Goal: Task Accomplishment & Management: Use online tool/utility

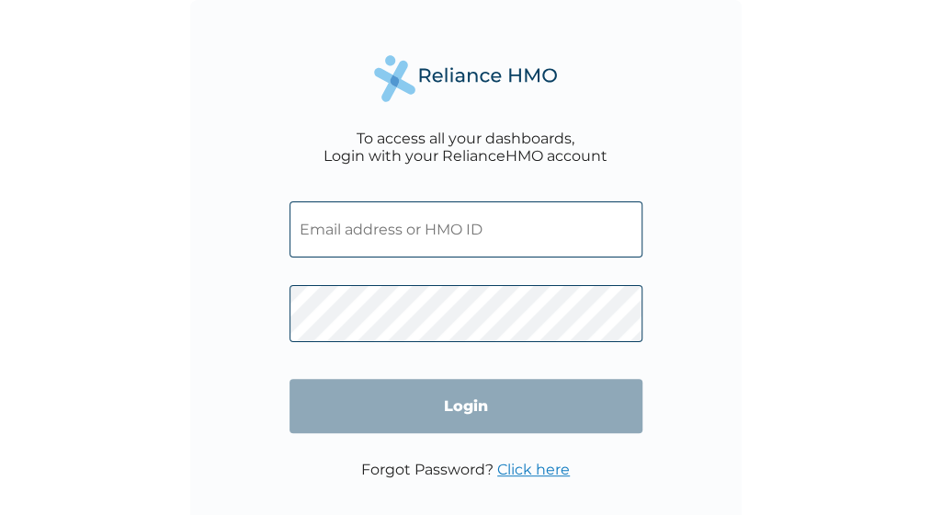
click at [448, 237] on input "text" at bounding box center [465, 229] width 353 height 56
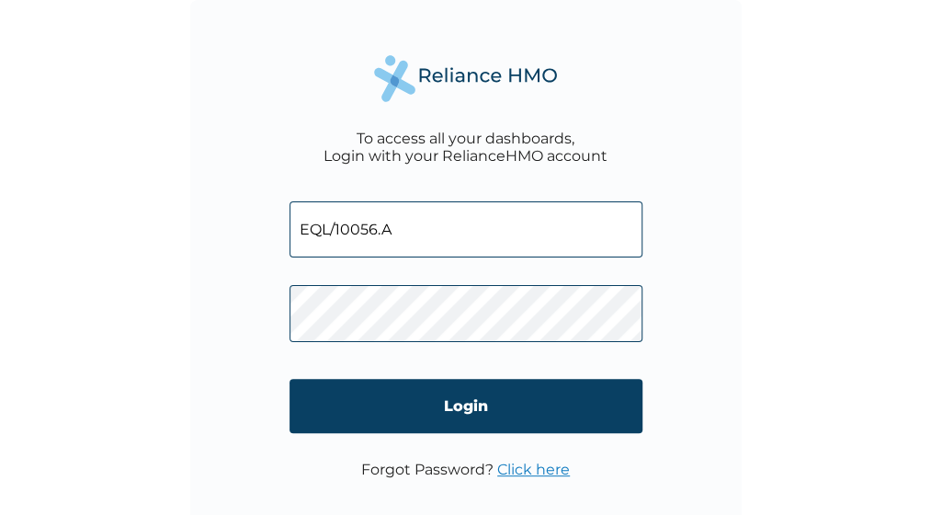
click at [511, 235] on input "EQL/10056.A" at bounding box center [465, 229] width 353 height 56
type input "EQL/10056/A"
click input "Login" at bounding box center [465, 406] width 353 height 54
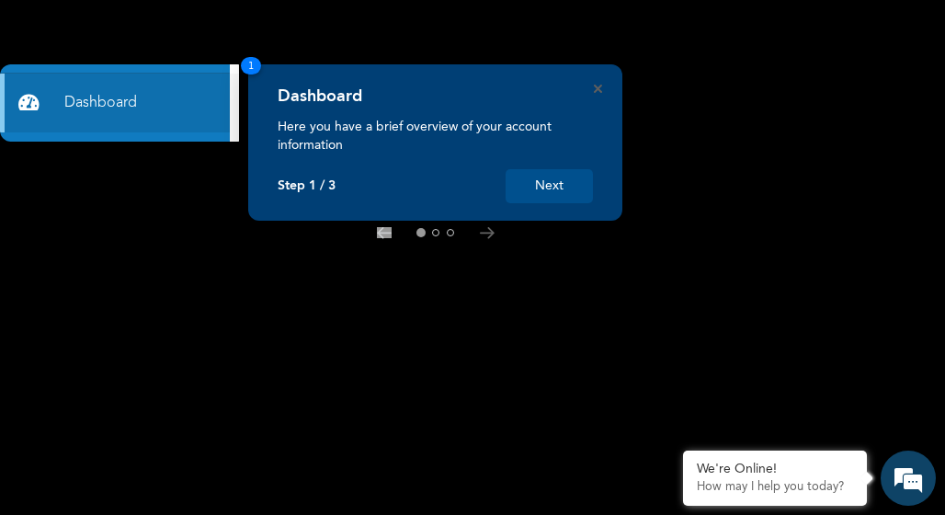
click at [573, 184] on button "Next" at bounding box center [548, 186] width 87 height 34
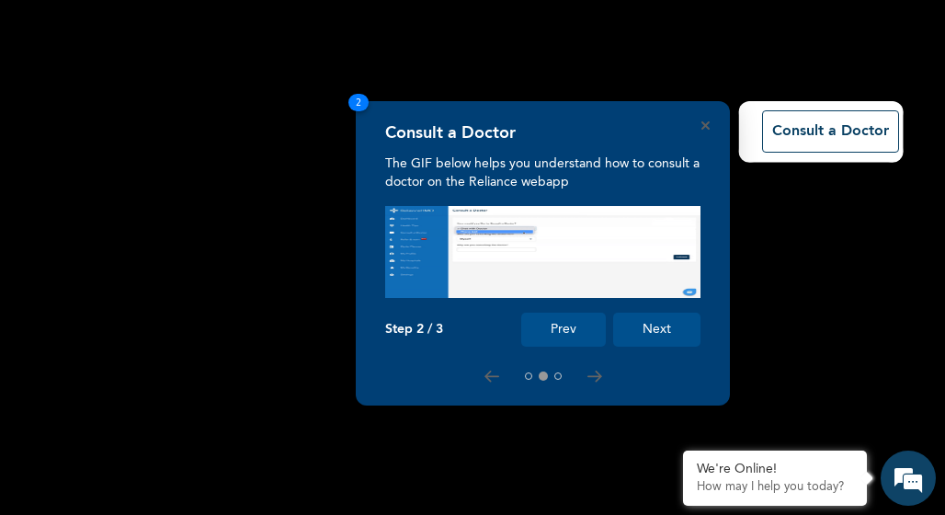
click at [658, 323] on button "Next" at bounding box center [656, 329] width 87 height 34
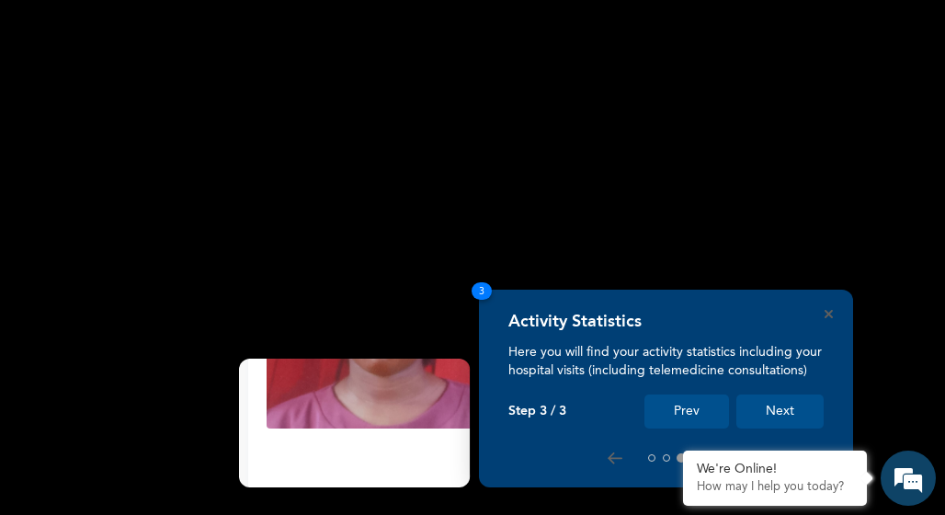
scroll to position [281, 0]
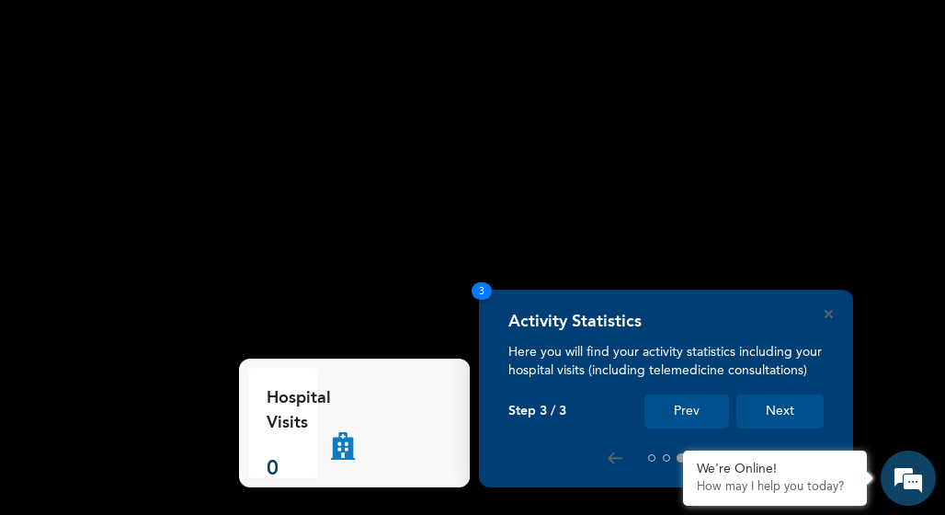
click at [776, 408] on button "Next" at bounding box center [779, 411] width 87 height 34
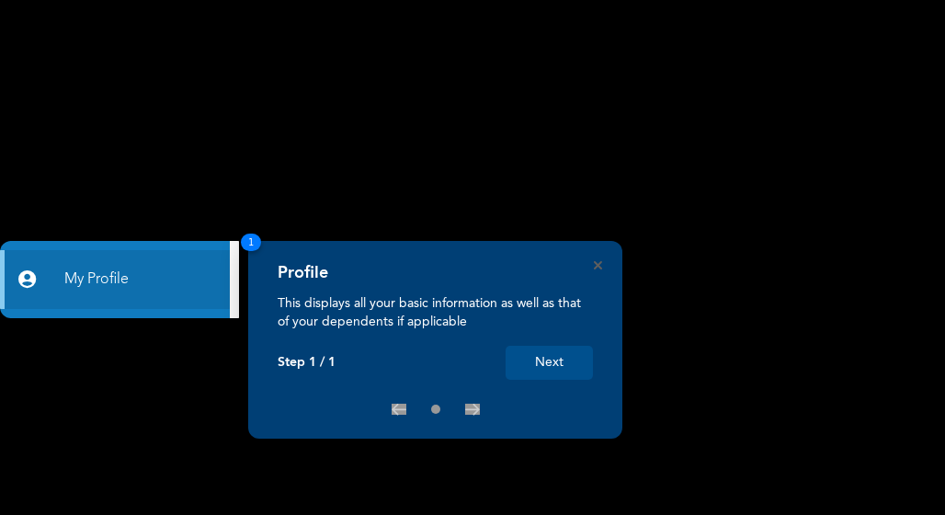
click at [572, 362] on button "Next" at bounding box center [548, 363] width 87 height 34
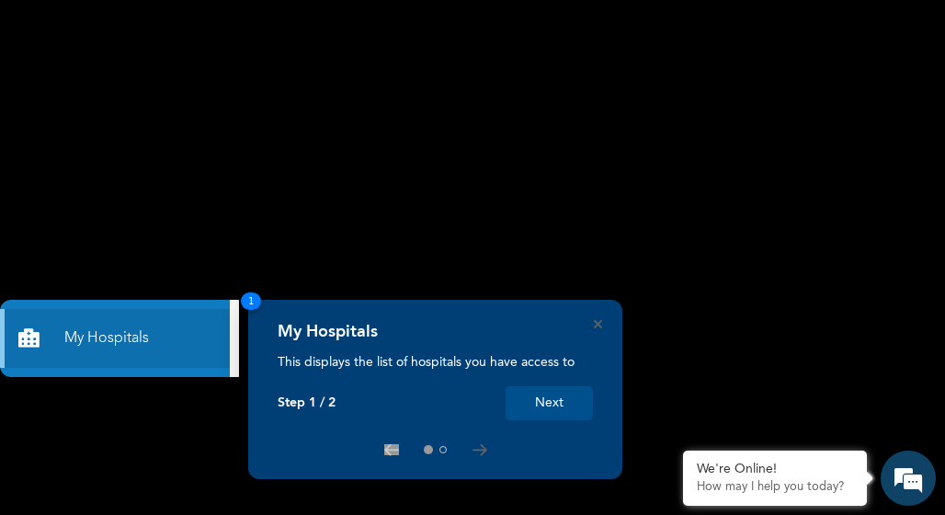
click at [562, 401] on button "Next" at bounding box center [548, 403] width 87 height 34
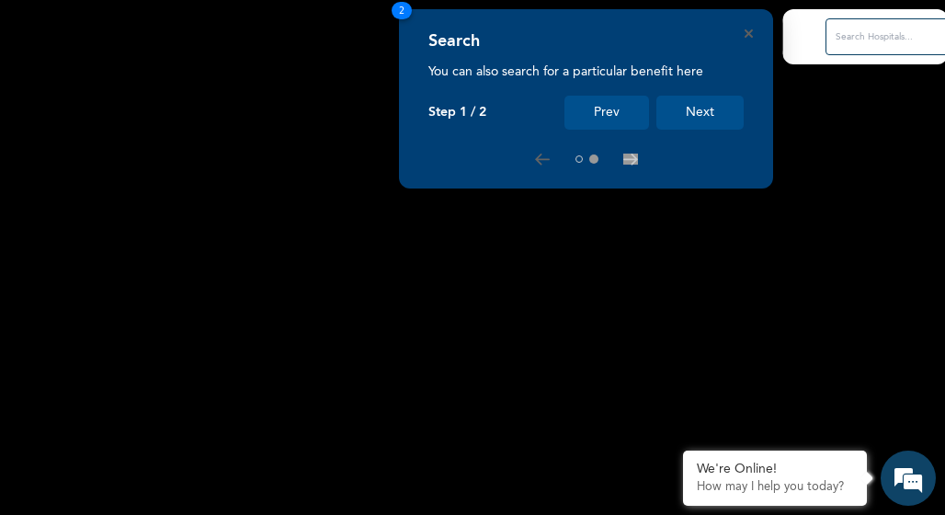
click at [684, 119] on button "Next" at bounding box center [699, 113] width 87 height 34
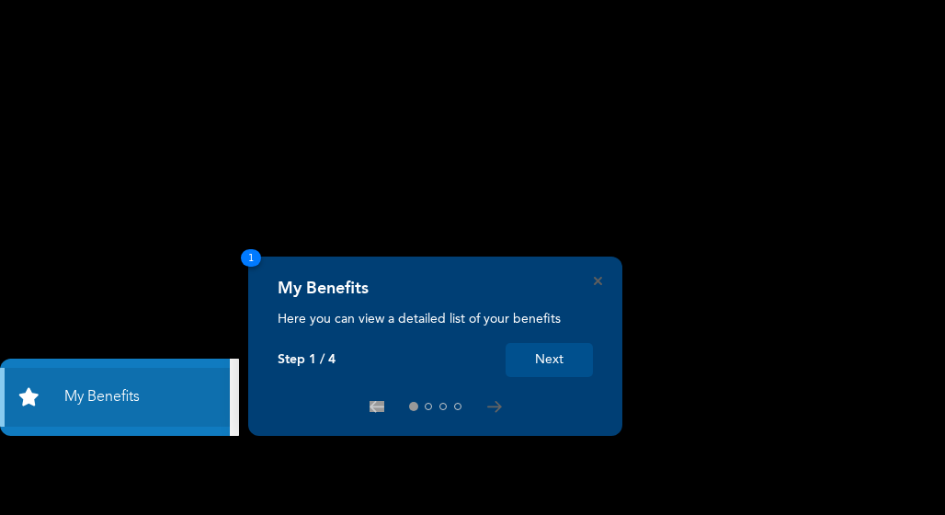
click at [551, 346] on button "Next" at bounding box center [548, 360] width 87 height 34
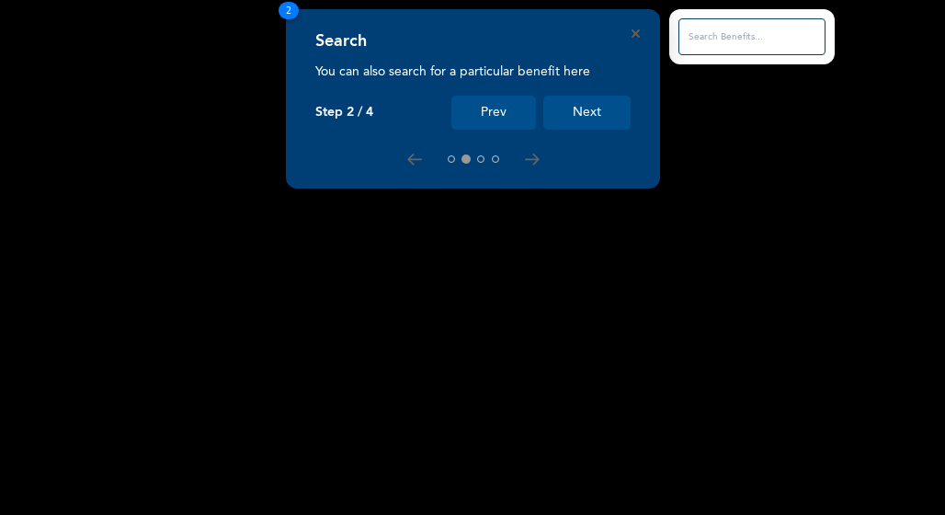
click at [601, 103] on button "Next" at bounding box center [586, 113] width 87 height 34
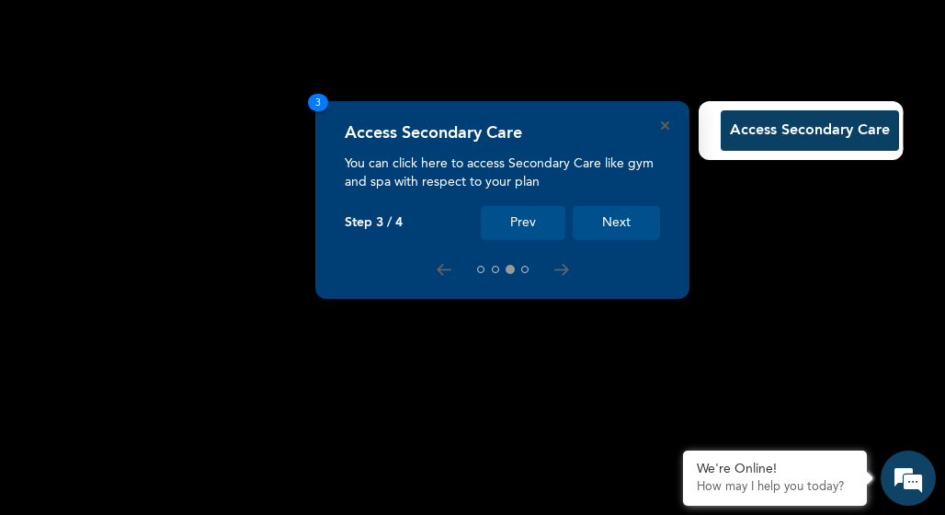
click at [632, 231] on button "Next" at bounding box center [616, 223] width 87 height 34
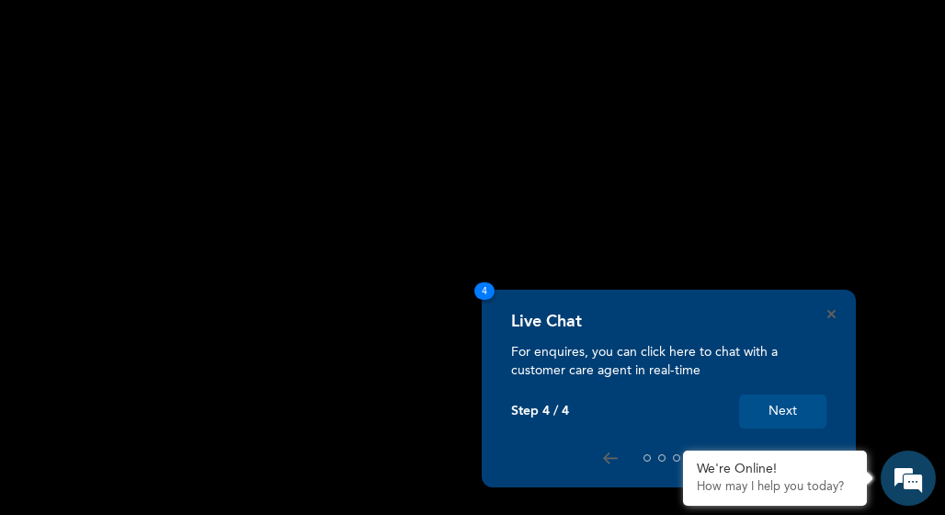
click at [794, 406] on button "Next" at bounding box center [782, 411] width 87 height 34
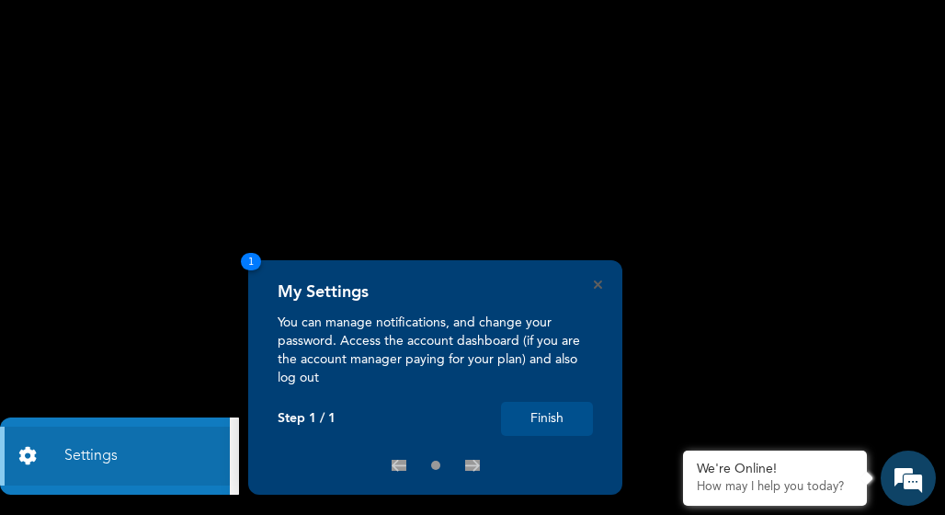
click at [572, 416] on button "Finish" at bounding box center [547, 419] width 92 height 34
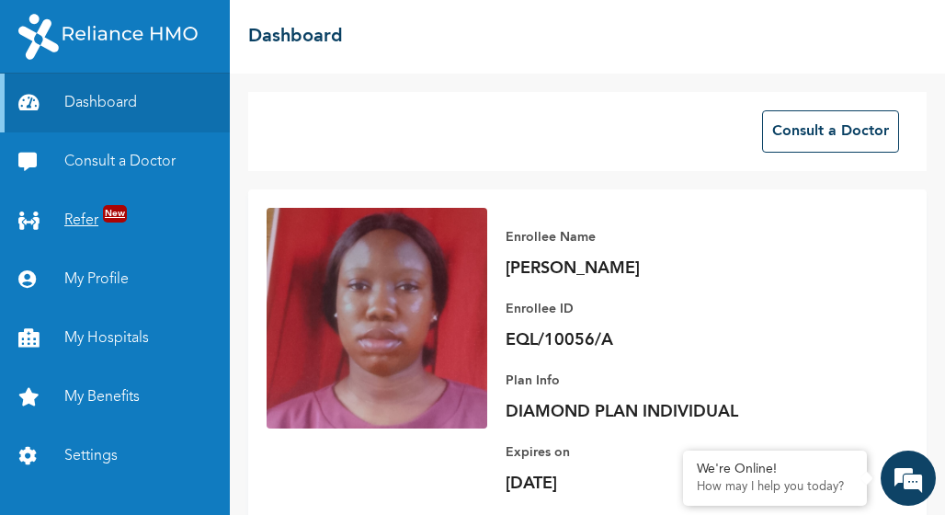
click at [87, 220] on link "Refer New" at bounding box center [115, 220] width 230 height 59
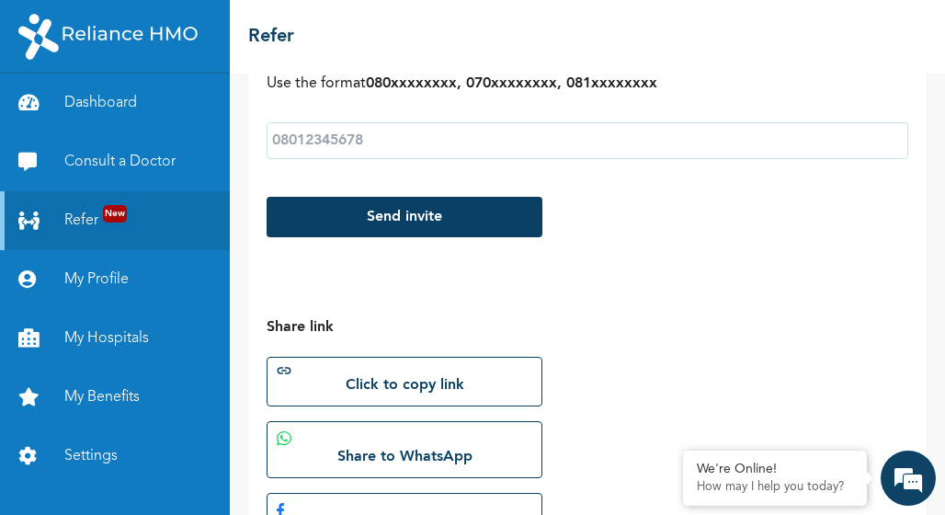
scroll to position [555, 0]
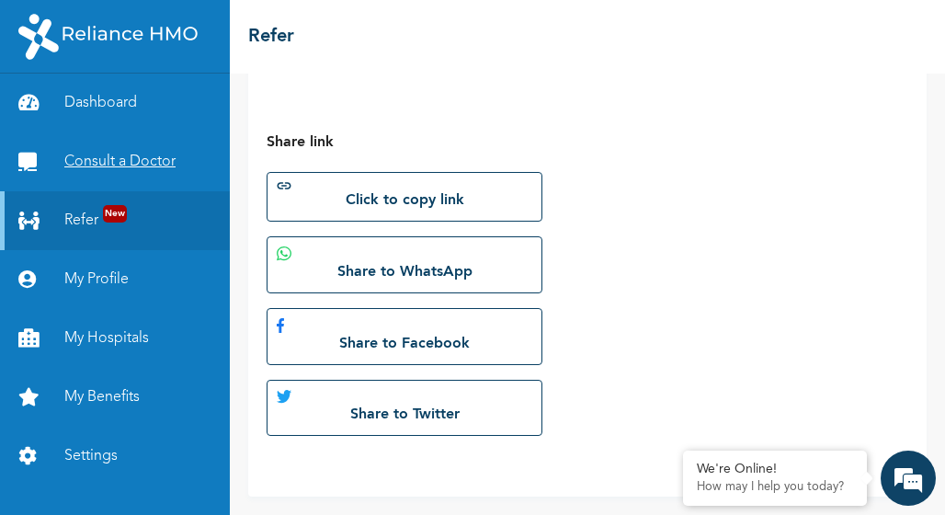
click at [103, 153] on link "Consult a Doctor" at bounding box center [115, 161] width 230 height 59
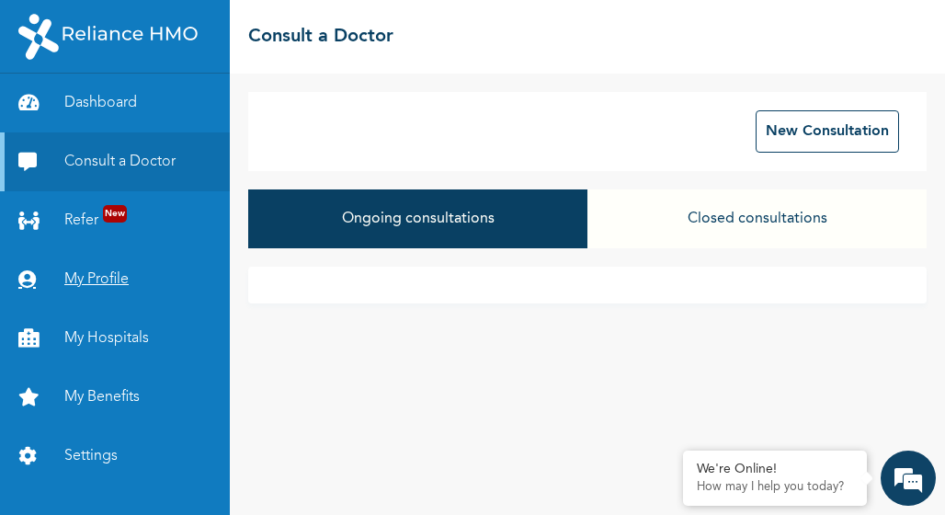
click at [77, 273] on link "My Profile" at bounding box center [115, 279] width 230 height 59
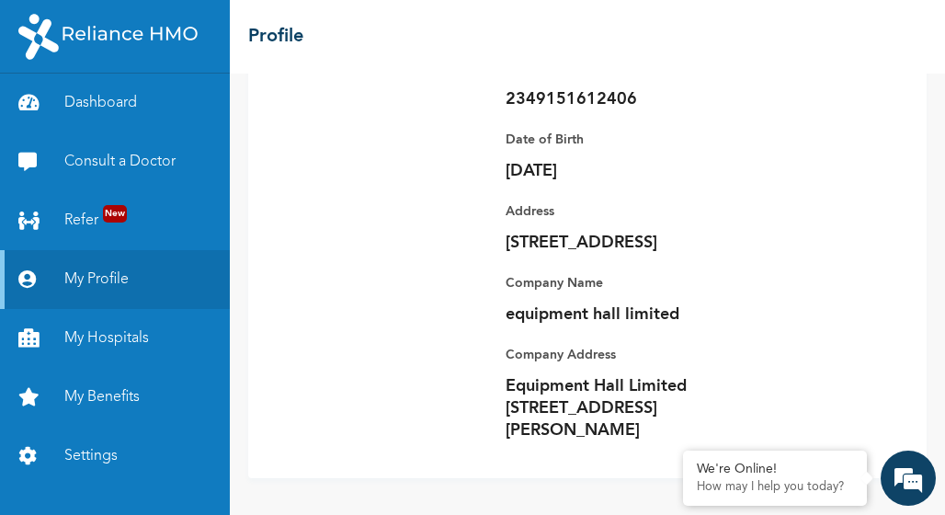
scroll to position [404, 0]
click at [119, 111] on link "Dashboard" at bounding box center [115, 103] width 230 height 59
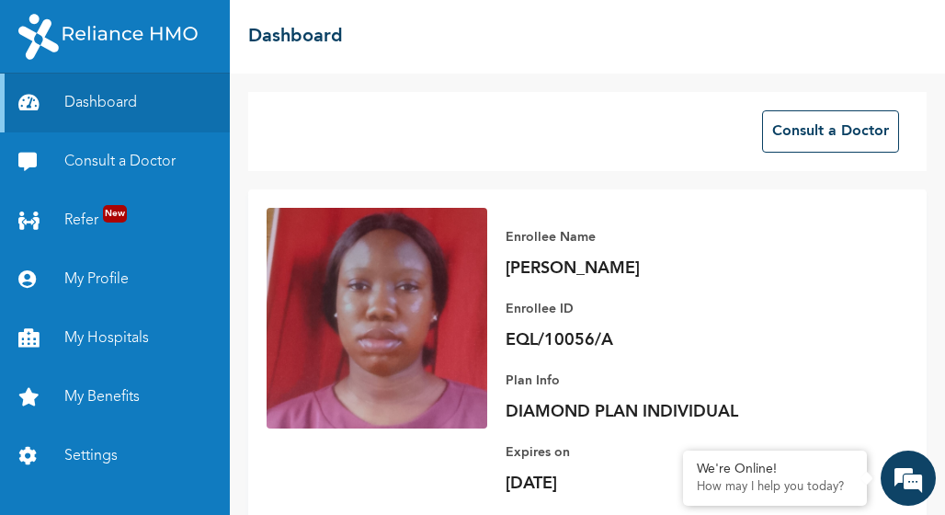
scroll to position [281, 0]
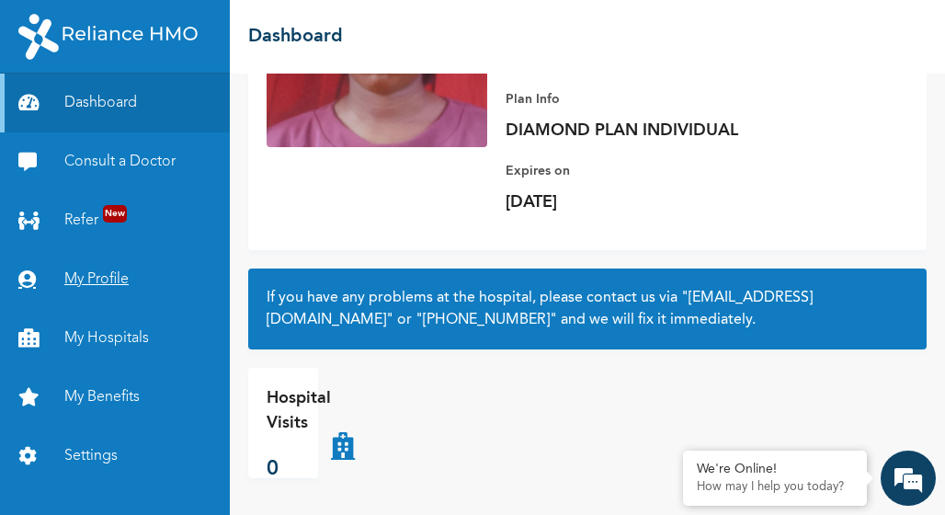
click at [104, 275] on link "My Profile" at bounding box center [115, 279] width 230 height 59
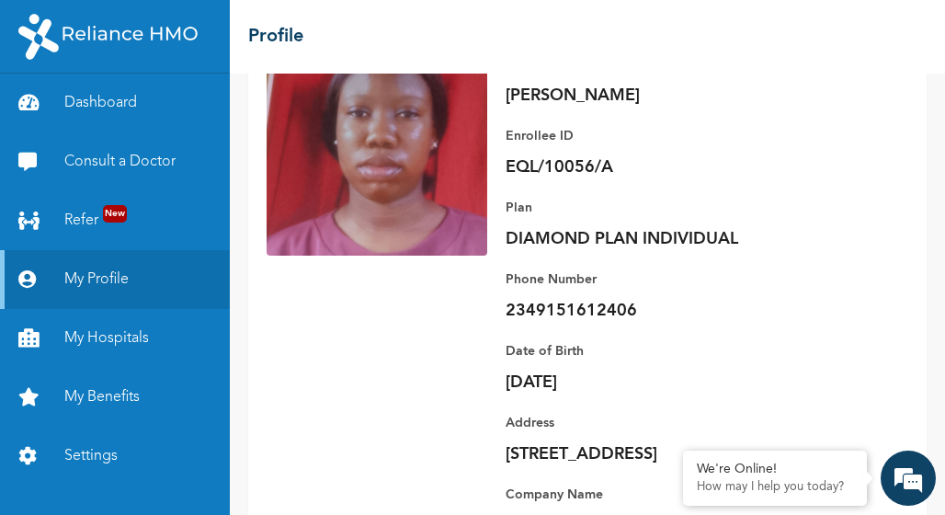
scroll to position [368, 0]
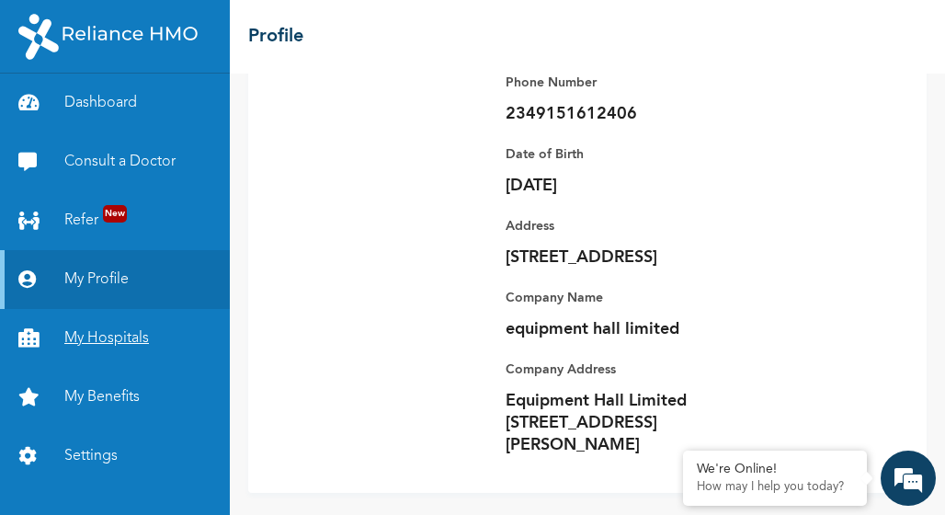
click at [53, 335] on link "My Hospitals" at bounding box center [115, 338] width 230 height 59
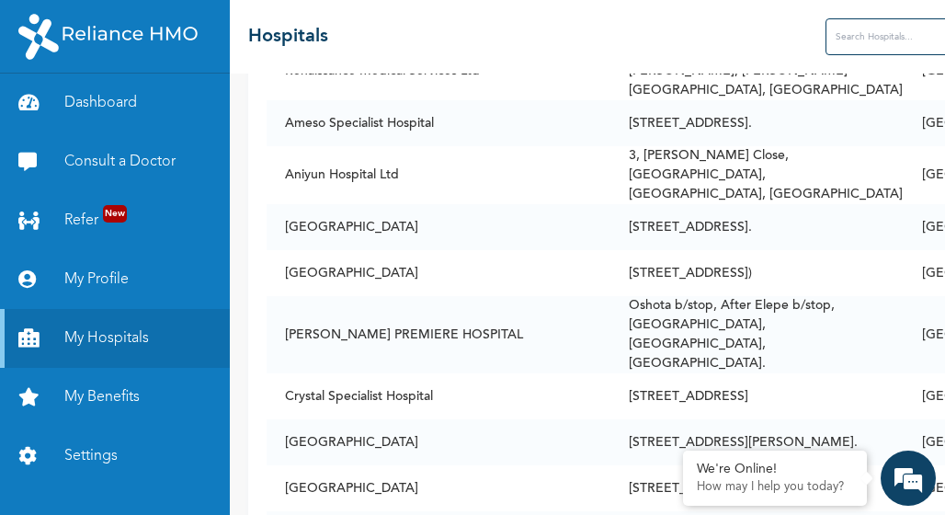
scroll to position [919, 0]
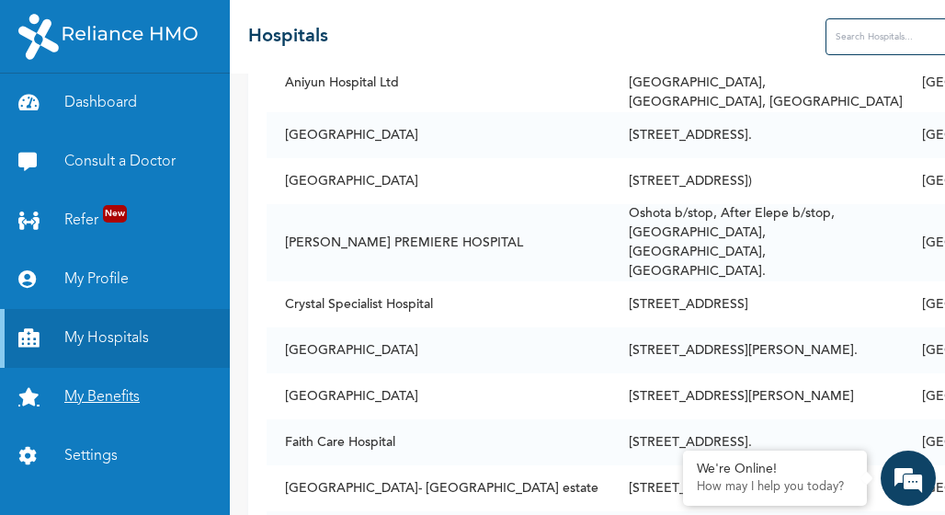
click at [75, 401] on link "My Benefits" at bounding box center [115, 397] width 230 height 59
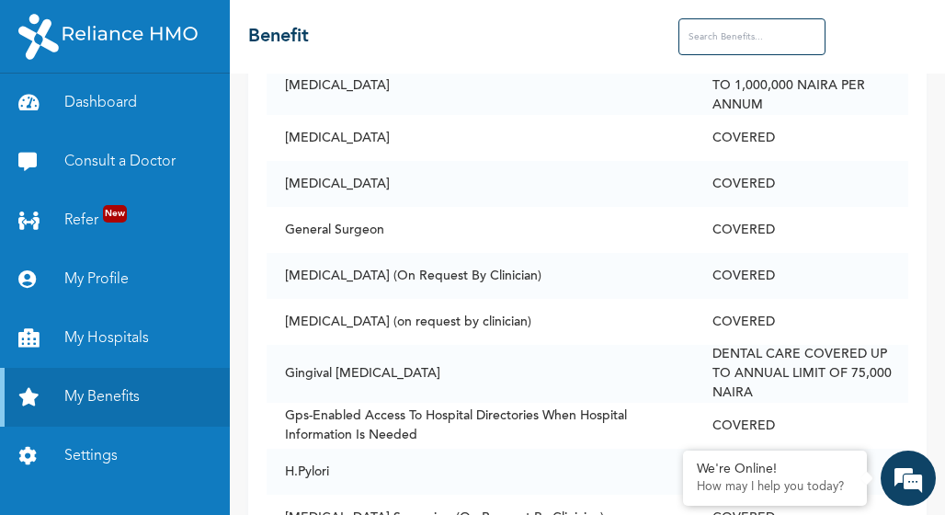
scroll to position [3400, 0]
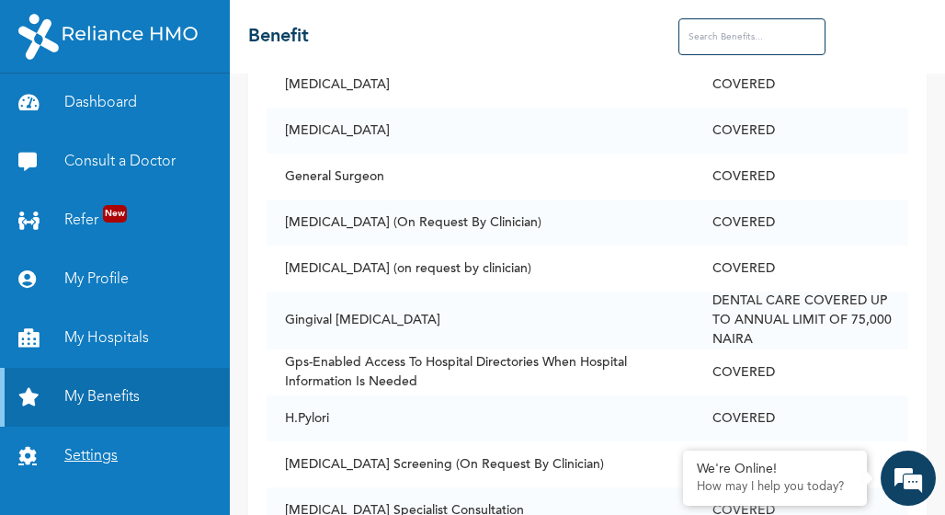
click at [116, 460] on link "Settings" at bounding box center [115, 455] width 230 height 59
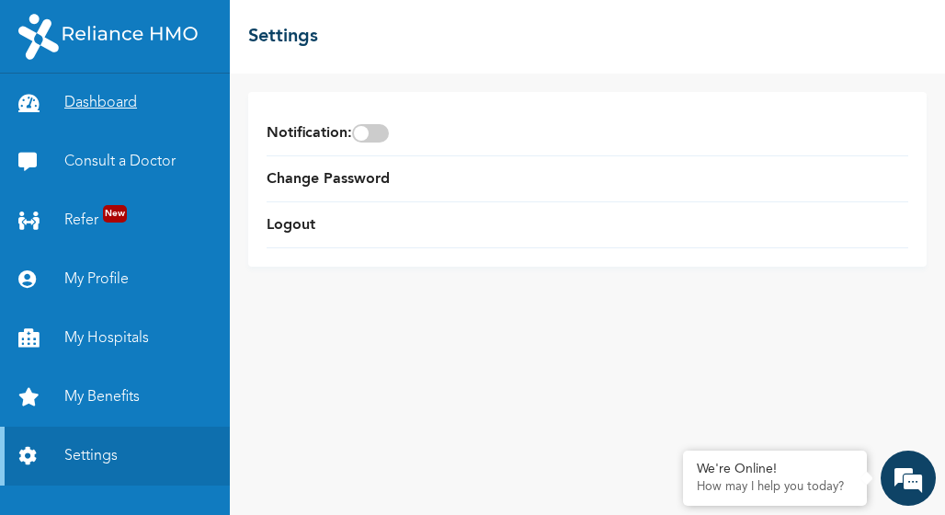
click at [24, 108] on icon at bounding box center [32, 103] width 28 height 18
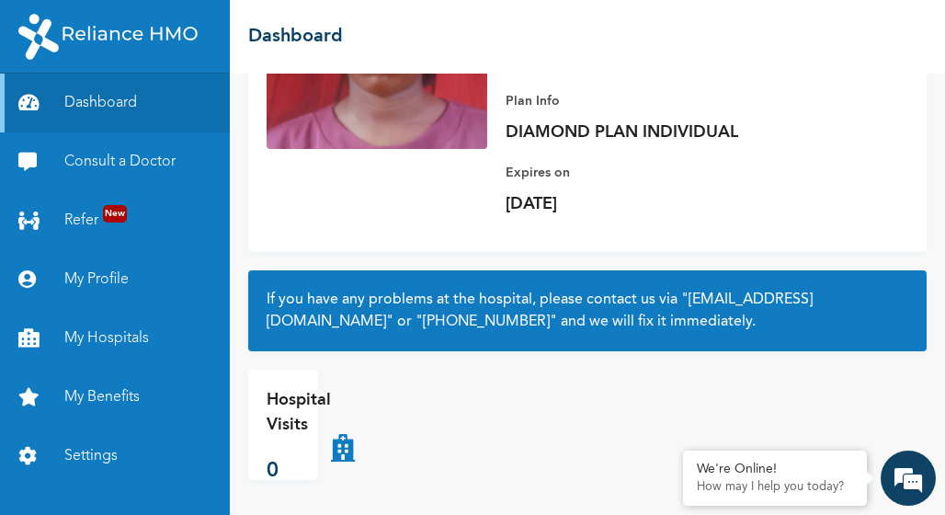
scroll to position [281, 0]
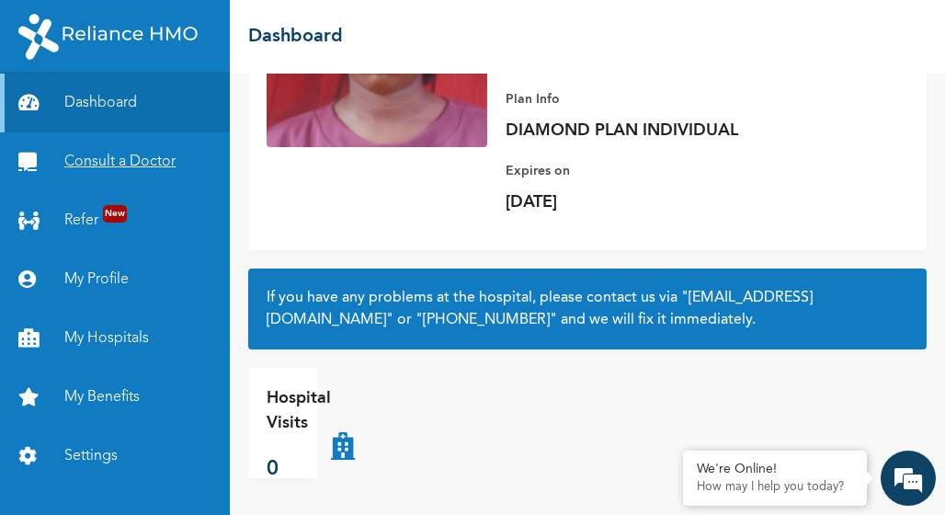
click at [110, 156] on link "Consult a Doctor" at bounding box center [115, 161] width 230 height 59
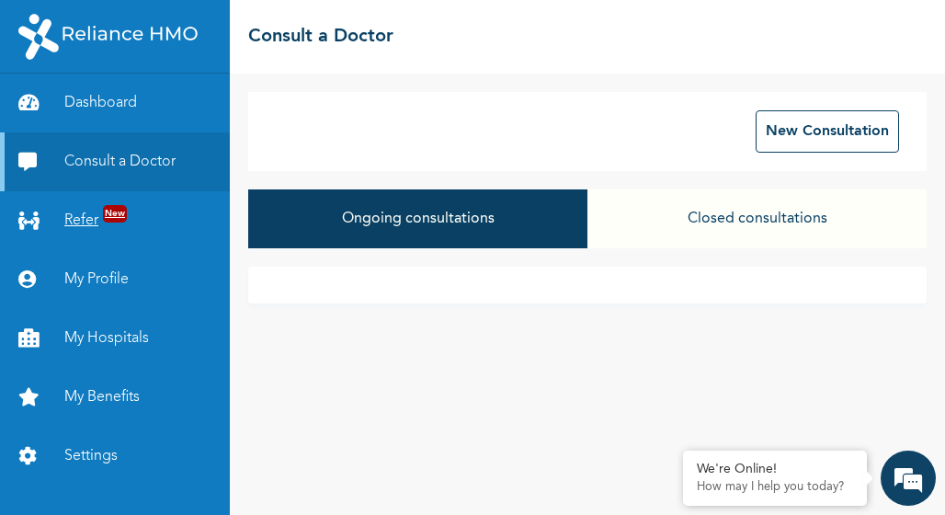
click at [73, 221] on link "Refer New" at bounding box center [115, 220] width 230 height 59
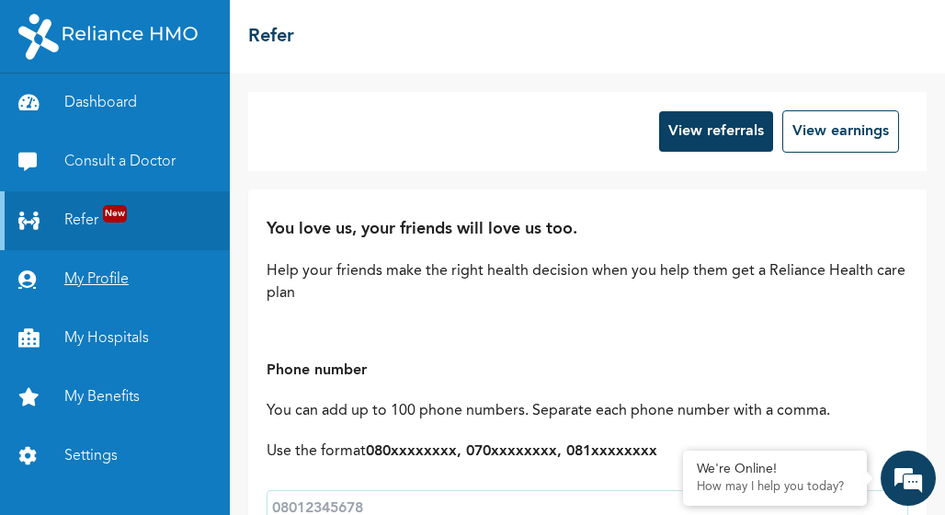
click at [103, 280] on link "My Profile" at bounding box center [115, 279] width 230 height 59
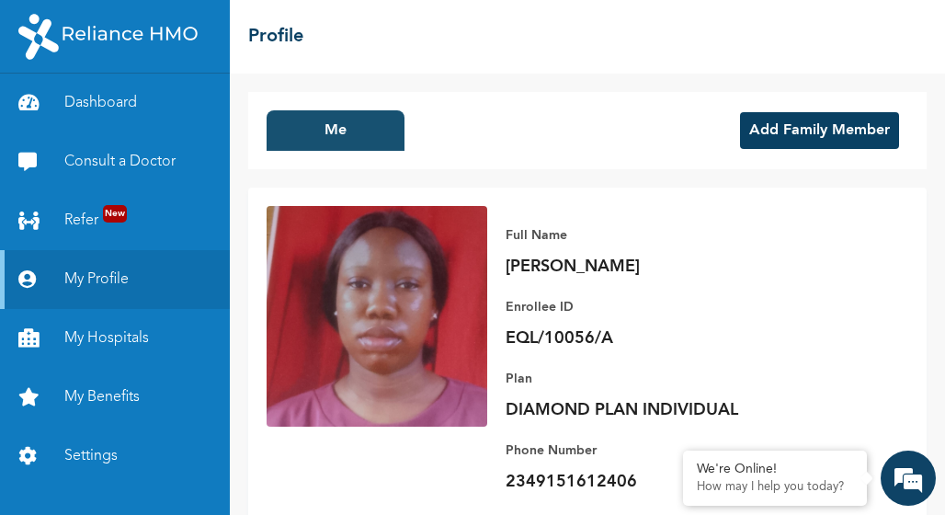
click at [304, 139] on button "Me" at bounding box center [336, 130] width 138 height 40
click at [367, 123] on button "Me" at bounding box center [336, 130] width 138 height 40
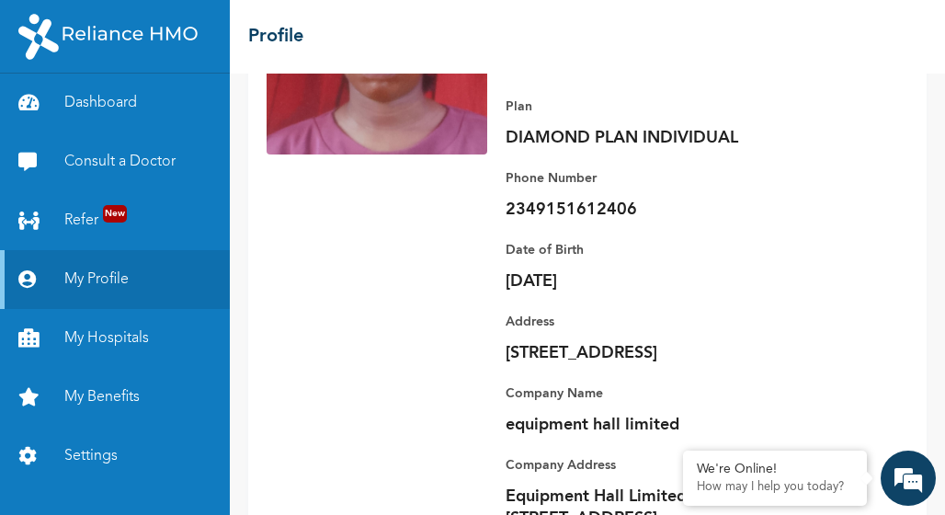
scroll to position [129, 0]
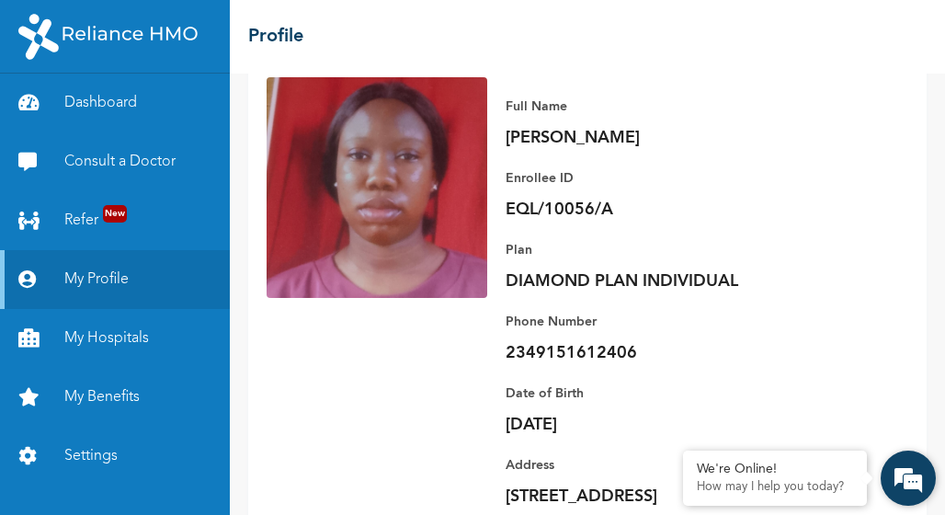
click at [902, 467] on em at bounding box center [908, 478] width 50 height 50
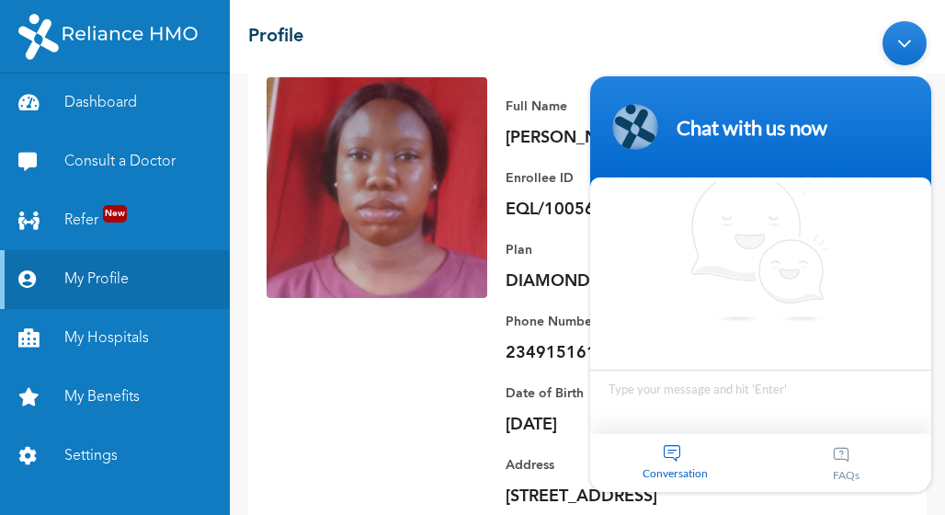
scroll to position [10, 0]
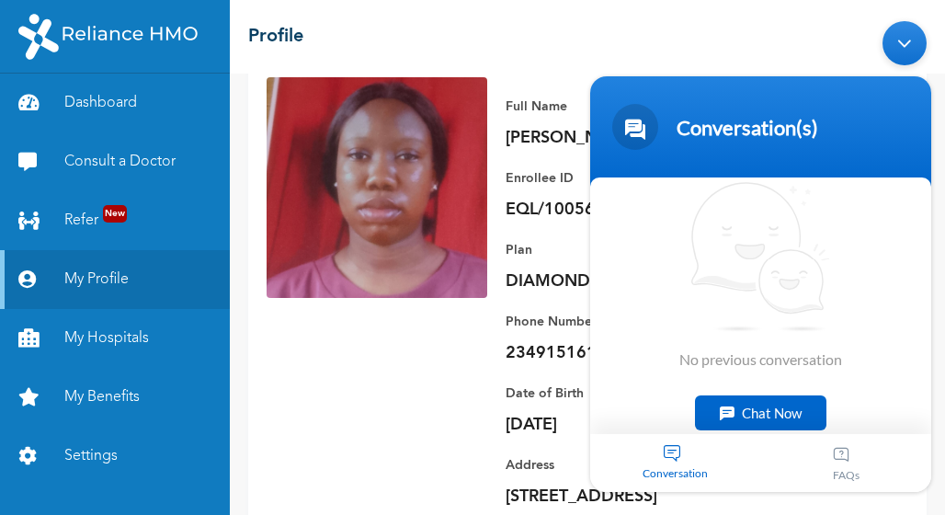
click at [474, 324] on div "Full Name [PERSON_NAME] Enrollee ID EQL/10056/A Plan DIAMOND PLAN INDIVIDUAL Ph…" at bounding box center [587, 395] width 678 height 673
click at [465, 389] on div "Full Name [PERSON_NAME] Enrollee ID EQL/10056/A Plan DIAMOND PLAN INDIVIDUAL Ph…" at bounding box center [587, 395] width 678 height 673
click at [899, 51] on div "Minimize live chat window" at bounding box center [904, 43] width 44 height 44
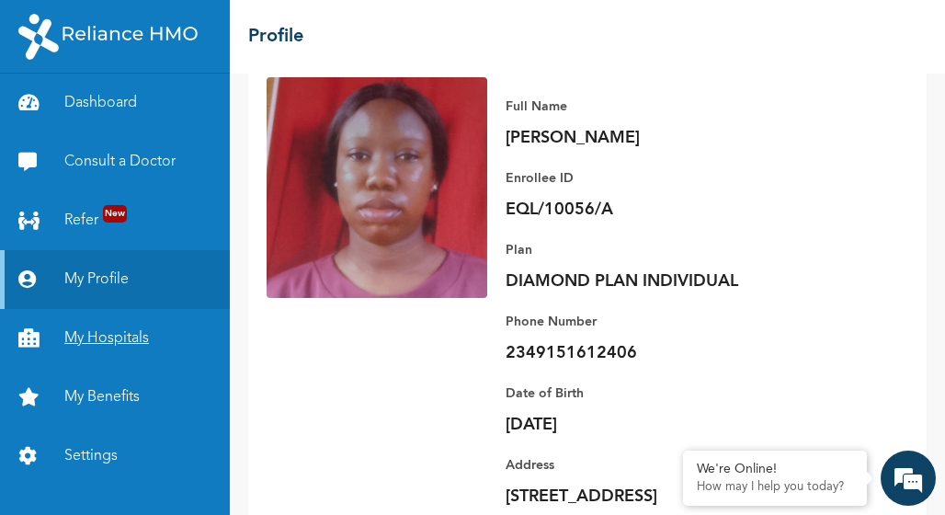
click at [108, 350] on link "My Hospitals" at bounding box center [115, 338] width 230 height 59
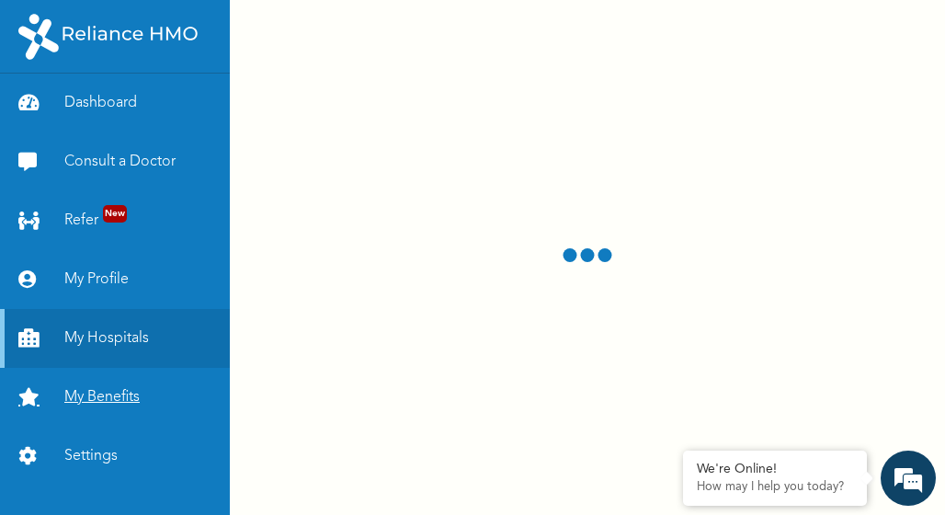
click at [114, 399] on link "My Benefits" at bounding box center [115, 397] width 230 height 59
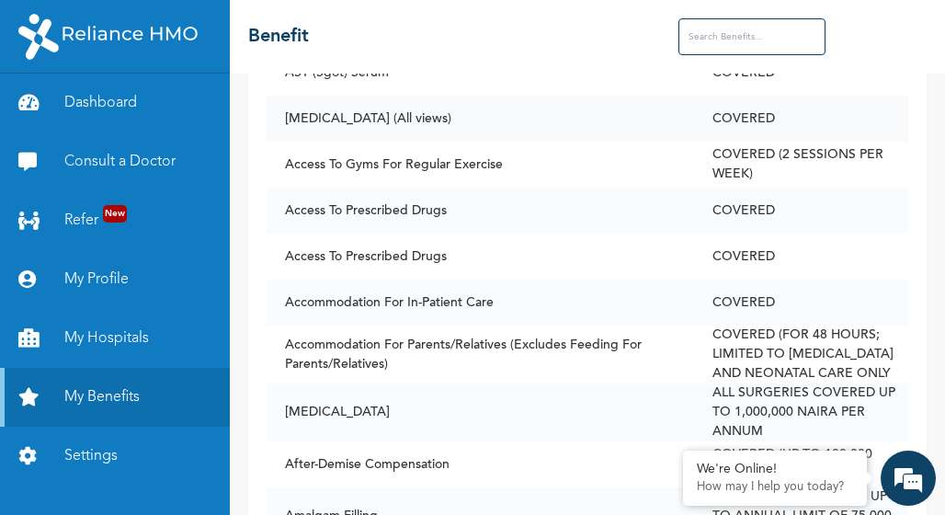
scroll to position [276, 0]
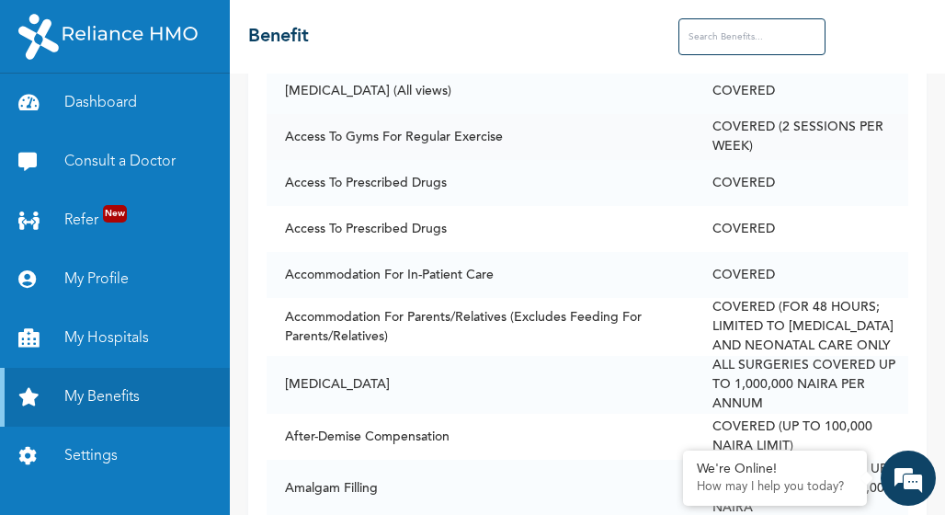
click at [403, 144] on td "Access To Gyms For Regular Exercise" at bounding box center [480, 137] width 427 height 46
click at [761, 121] on td "COVERED (2 SESSIONS PER WEEK)" at bounding box center [801, 137] width 214 height 46
click at [706, 36] on input "text" at bounding box center [751, 36] width 147 height 37
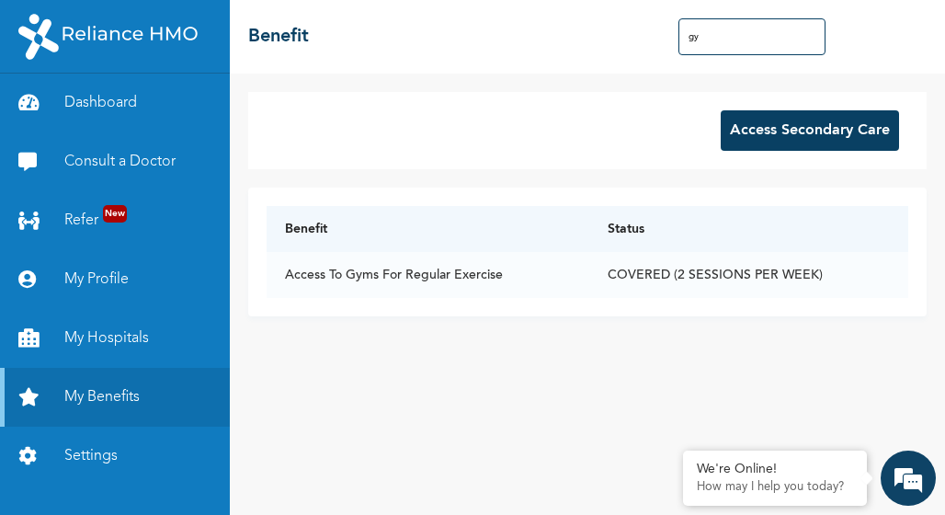
scroll to position [0, 0]
type input "gym"
click at [676, 271] on td "COVERED (2 SESSIONS PER WEEK)" at bounding box center [748, 275] width 319 height 46
click at [791, 123] on button "Access Secondary Care" at bounding box center [810, 130] width 178 height 40
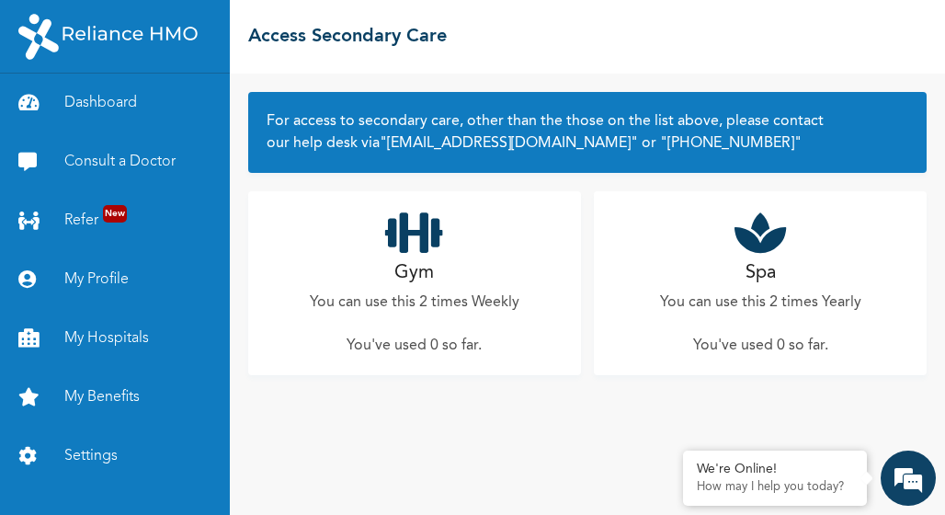
click at [449, 301] on p "You can use this 2 times Weekly" at bounding box center [415, 302] width 210 height 22
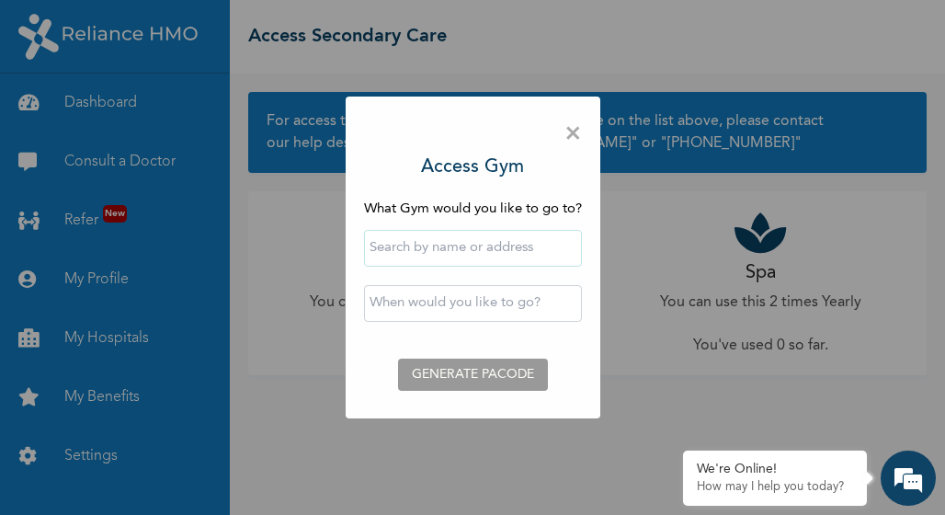
click at [464, 252] on input "text" at bounding box center [473, 248] width 218 height 37
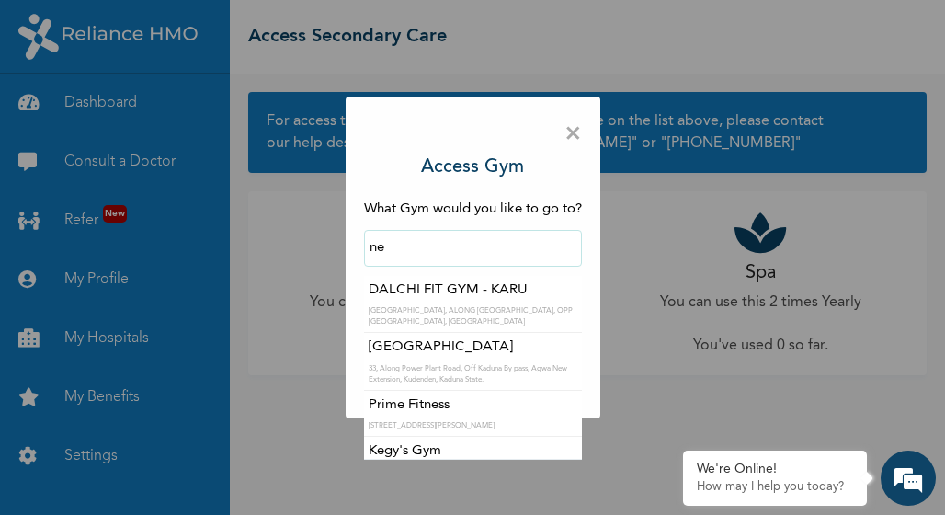
type input "n"
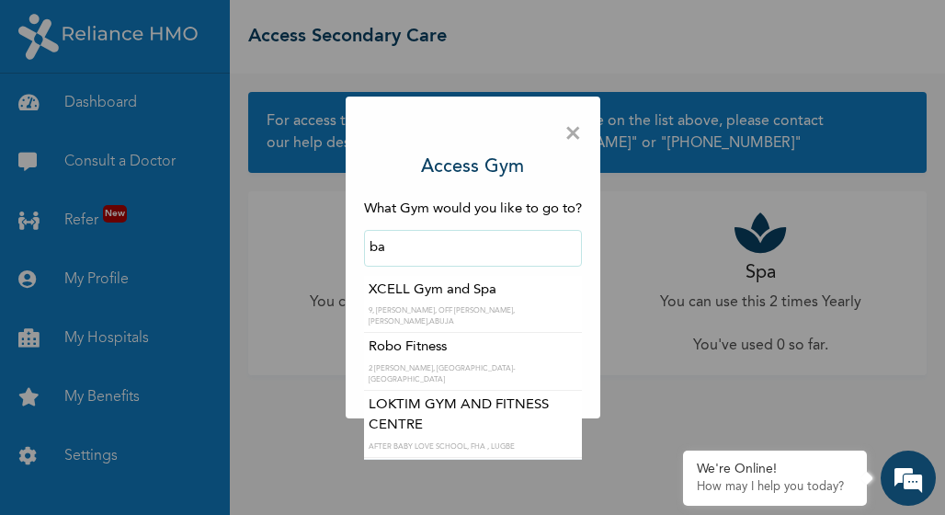
type input "b"
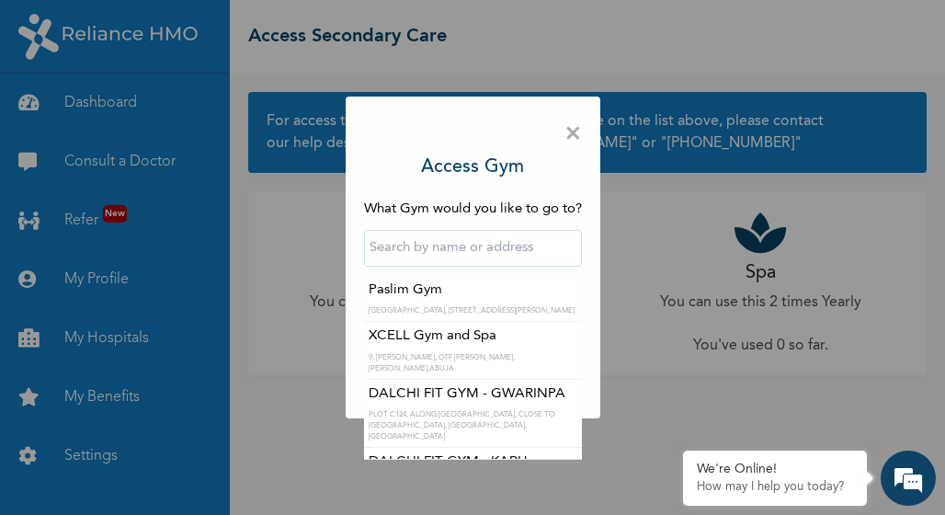
scroll to position [184, 0]
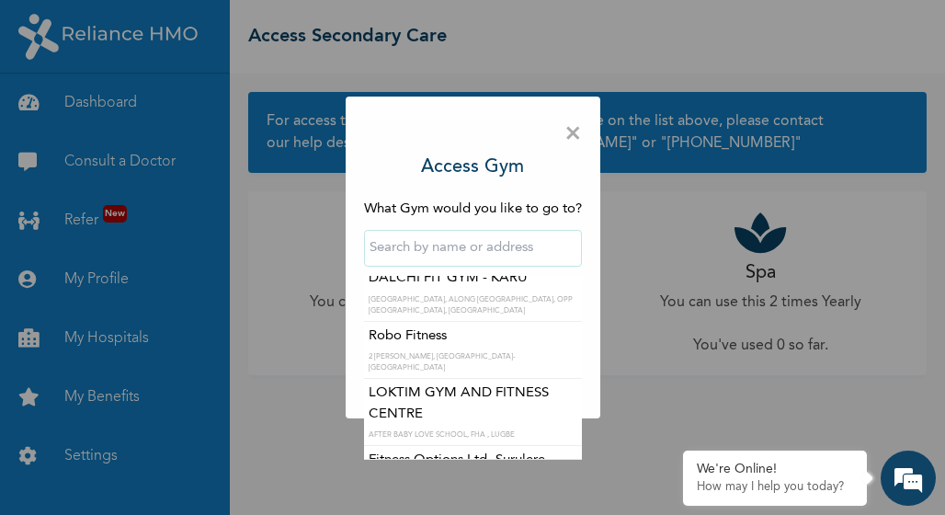
type input "Robo Fitness"
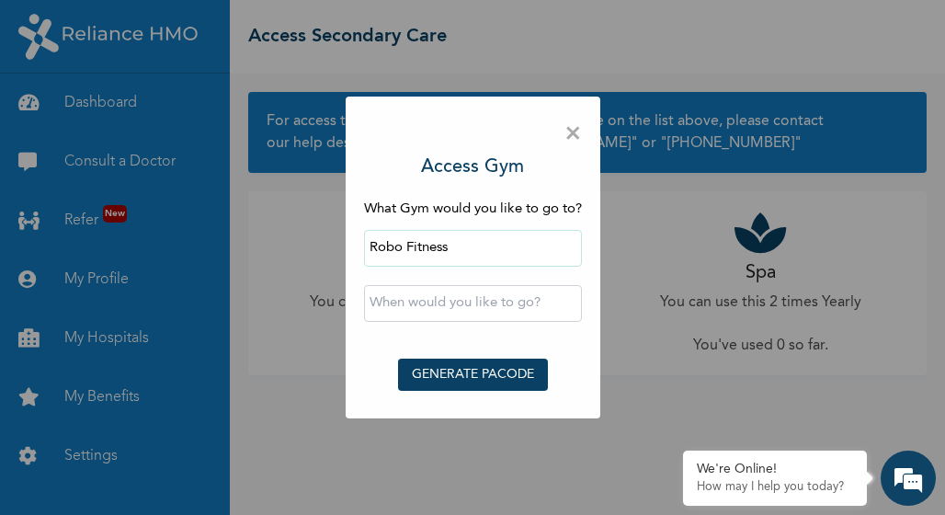
click at [436, 338] on form "What Gym would you like to go to? Robo Fitness ‹ [DATE] › Su Mo Tu We Th Fr Sa …" at bounding box center [473, 299] width 218 height 200
drag, startPoint x: 436, startPoint y: 338, endPoint x: 347, endPoint y: 341, distance: 88.3
click at [347, 341] on div "× Access Gym What Gym would you like to go to? Robo Fitness ‹ [DATE] › Su Mo Tu…" at bounding box center [473, 257] width 255 height 322
click at [572, 135] on span "×" at bounding box center [572, 134] width 17 height 39
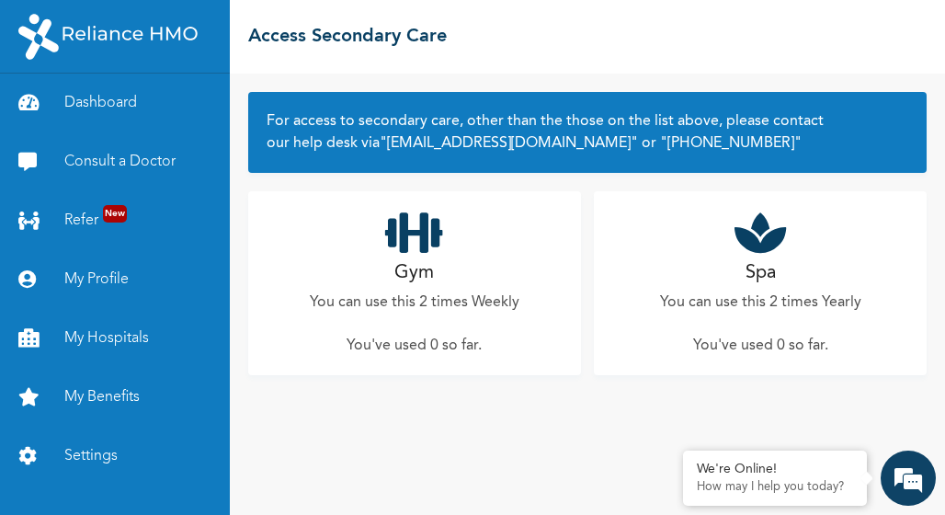
click at [418, 299] on p "You can use this 2 times Weekly" at bounding box center [415, 302] width 210 height 22
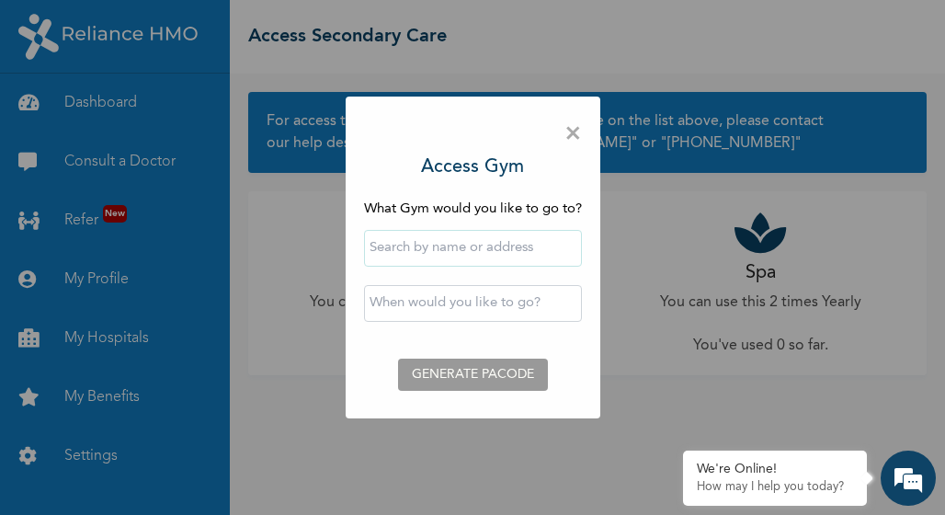
click at [459, 247] on input "text" at bounding box center [473, 248] width 218 height 37
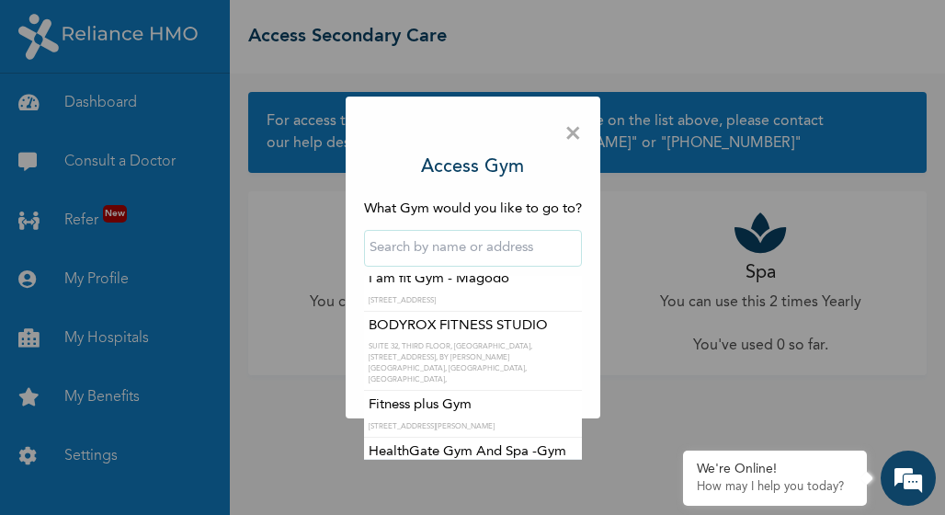
scroll to position [460, 0]
click at [581, 131] on span "×" at bounding box center [572, 134] width 17 height 39
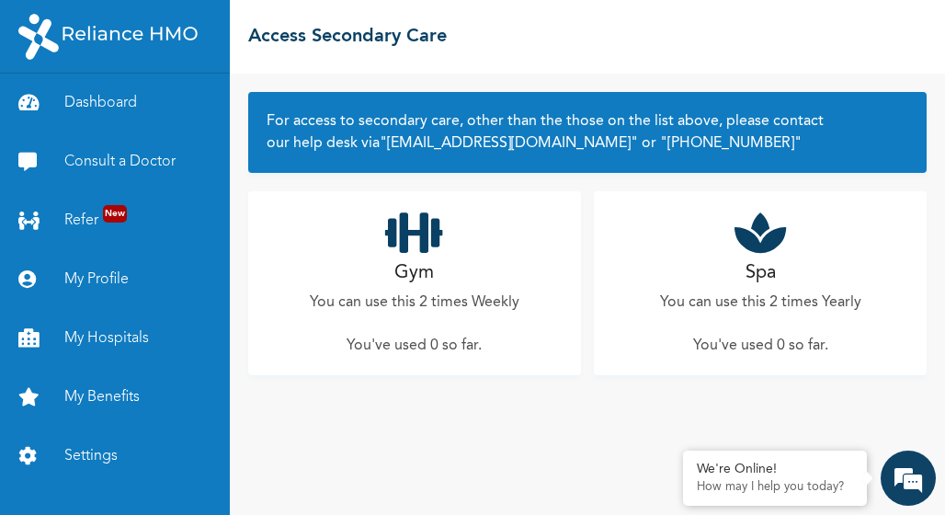
click at [705, 320] on div "Spa You can use this 2 times Yearly You've used 0 so far ." at bounding box center [760, 283] width 333 height 184
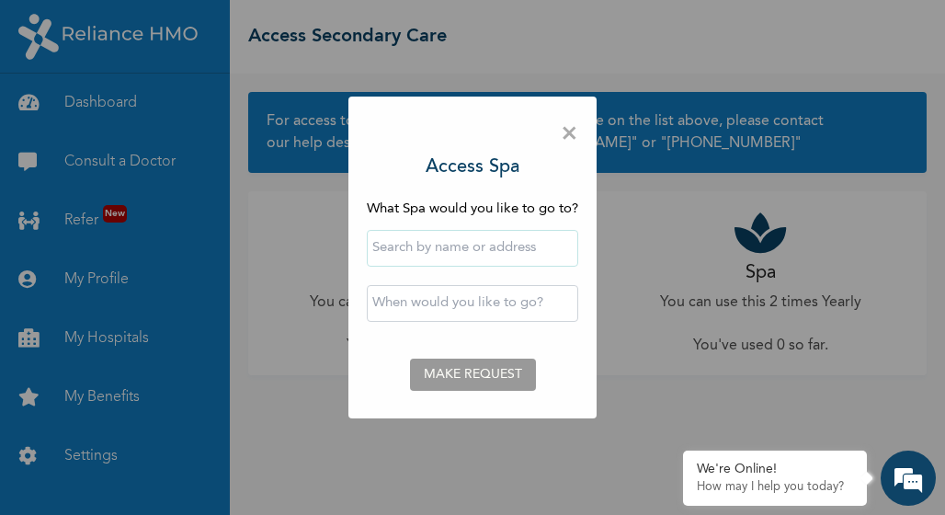
click at [529, 247] on input "text" at bounding box center [472, 248] width 211 height 37
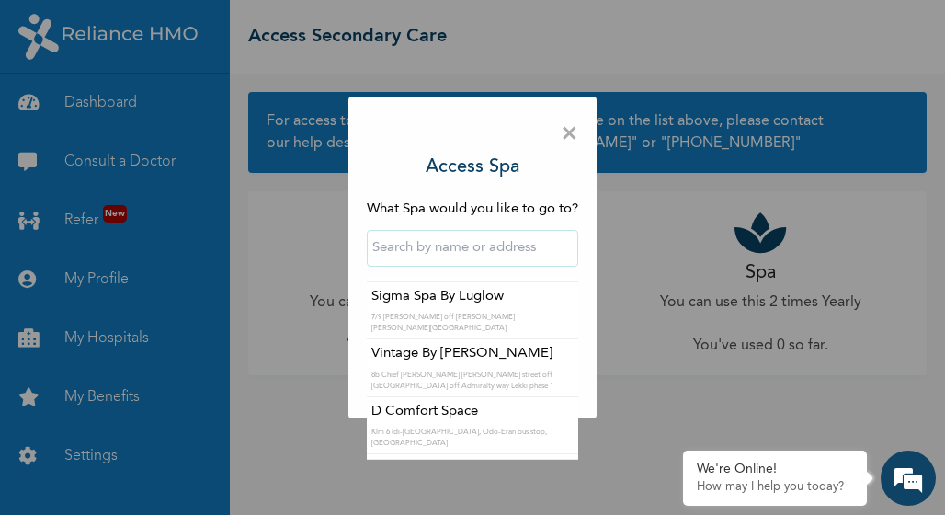
scroll to position [3492, 0]
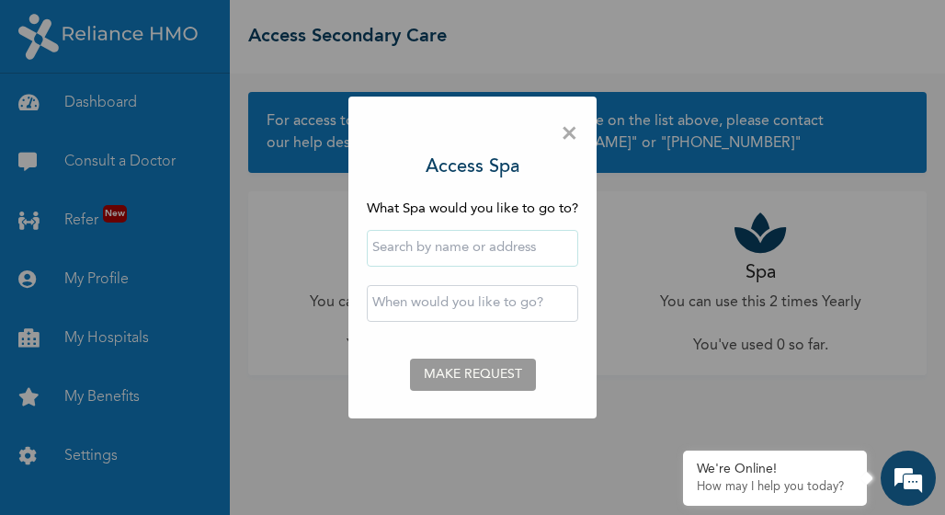
click at [561, 131] on div "× Access Spa What Spa would you like to go to? ‹ [DATE] › Su Mo Tu We Th Fr Sa …" at bounding box center [472, 257] width 248 height 322
click at [573, 131] on span "×" at bounding box center [569, 134] width 17 height 39
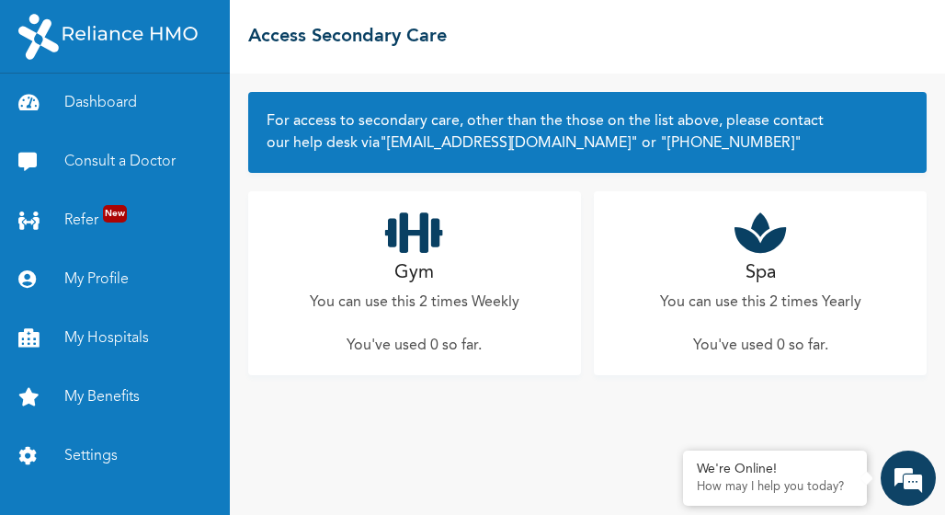
click at [405, 295] on p "You can use this 2 times Weekly" at bounding box center [415, 302] width 210 height 22
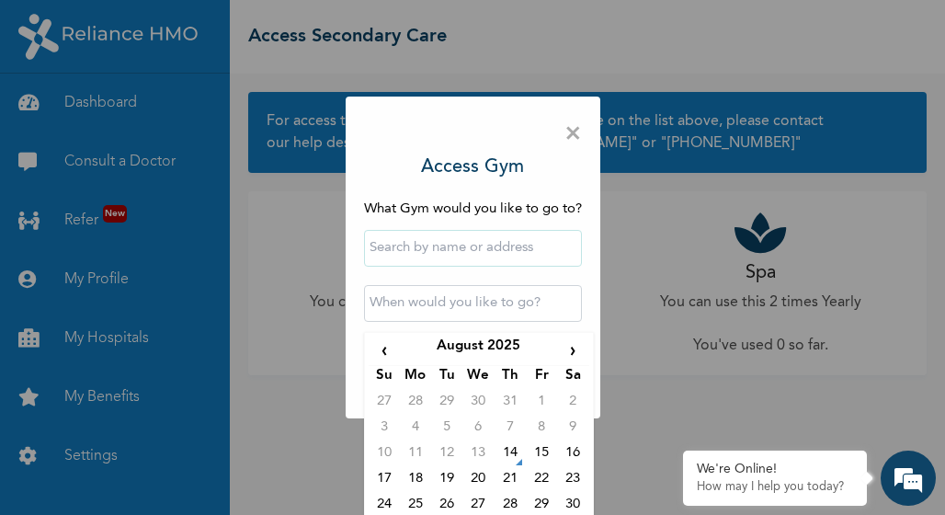
click at [443, 312] on input "text" at bounding box center [473, 303] width 218 height 37
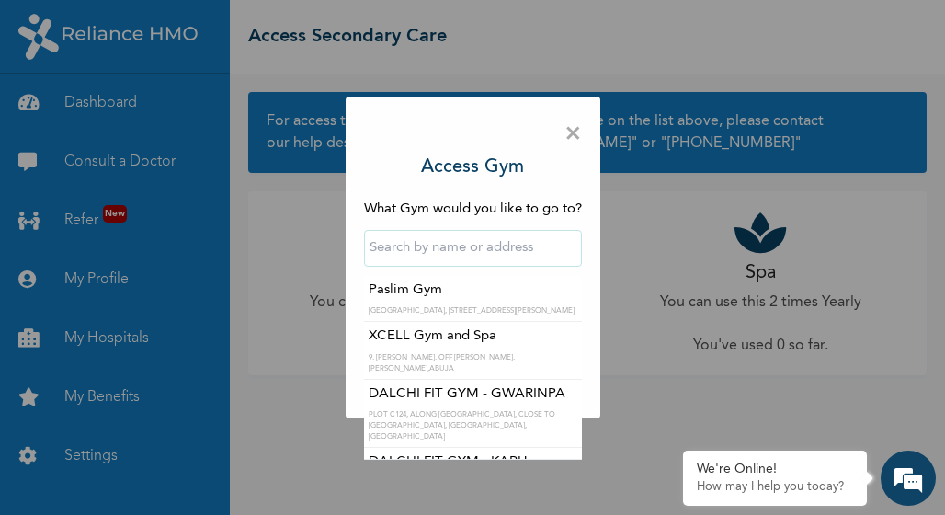
click at [447, 242] on input "text" at bounding box center [473, 248] width 218 height 37
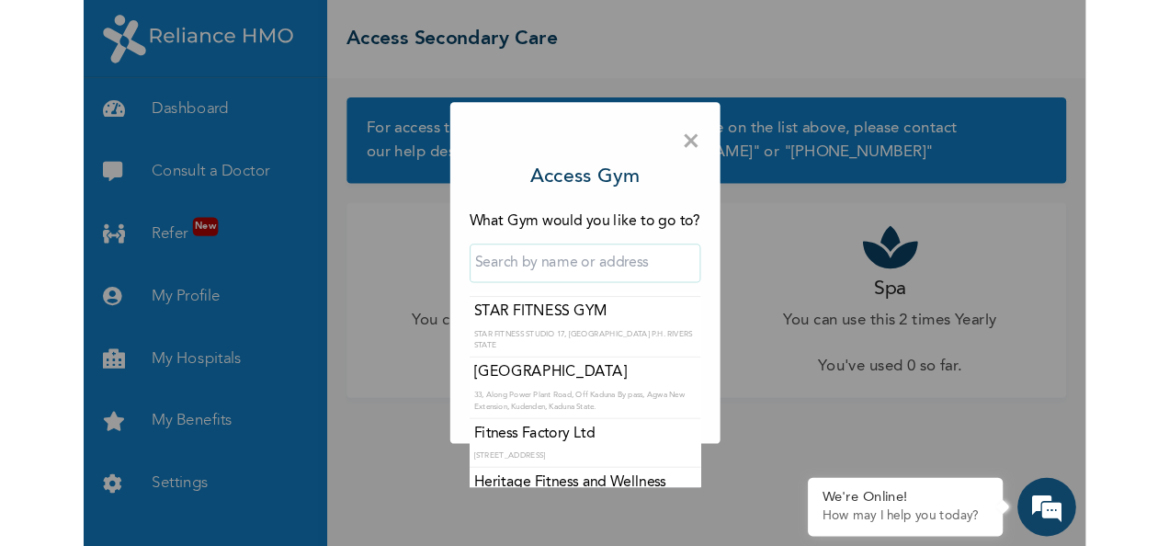
scroll to position [1103, 0]
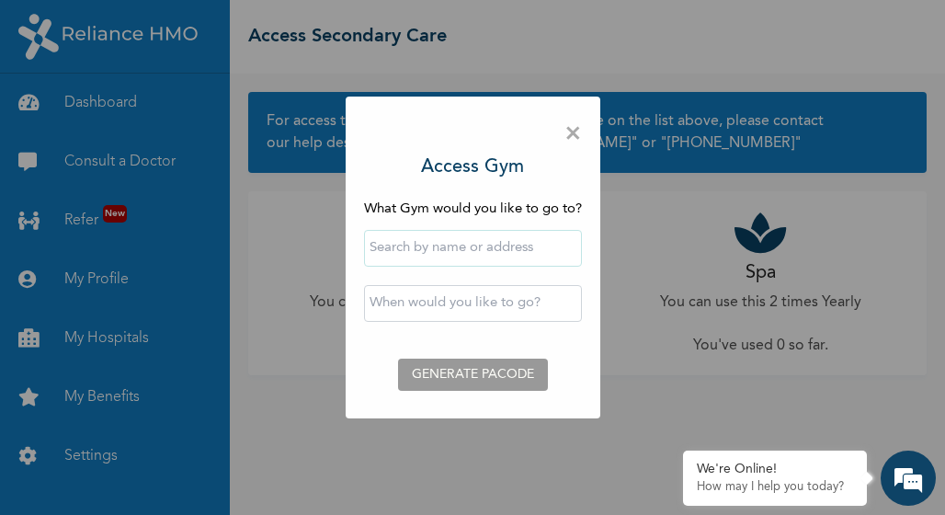
click at [563, 139] on div "× Access Gym What Gym would you like to go to? ‹ [DATE] › Su Mo Tu We Th Fr Sa …" at bounding box center [473, 257] width 255 height 322
click at [568, 133] on span "×" at bounding box center [572, 134] width 17 height 39
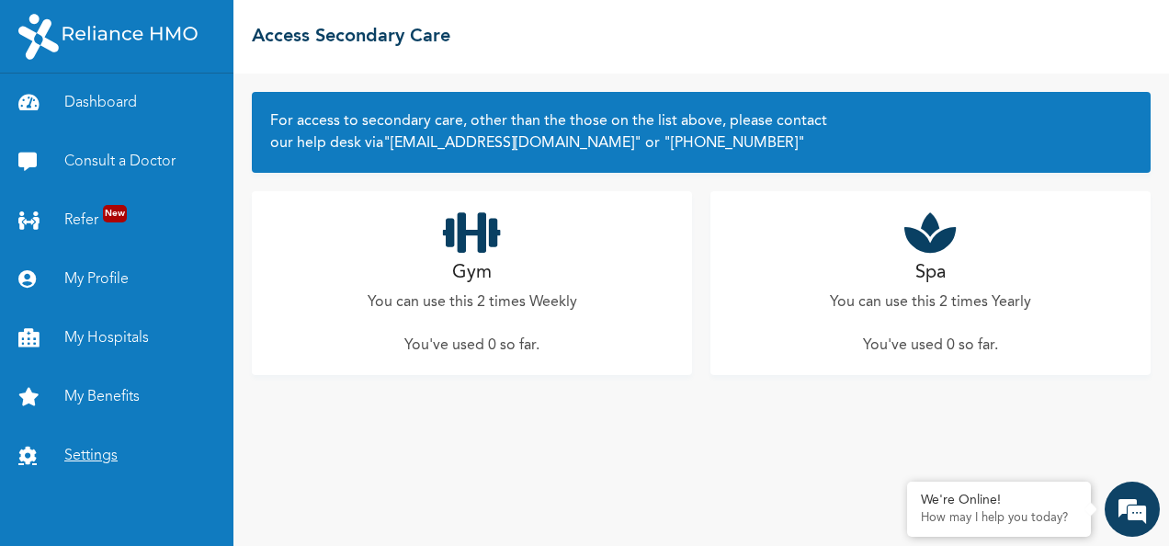
click at [68, 437] on link "Settings" at bounding box center [116, 455] width 233 height 59
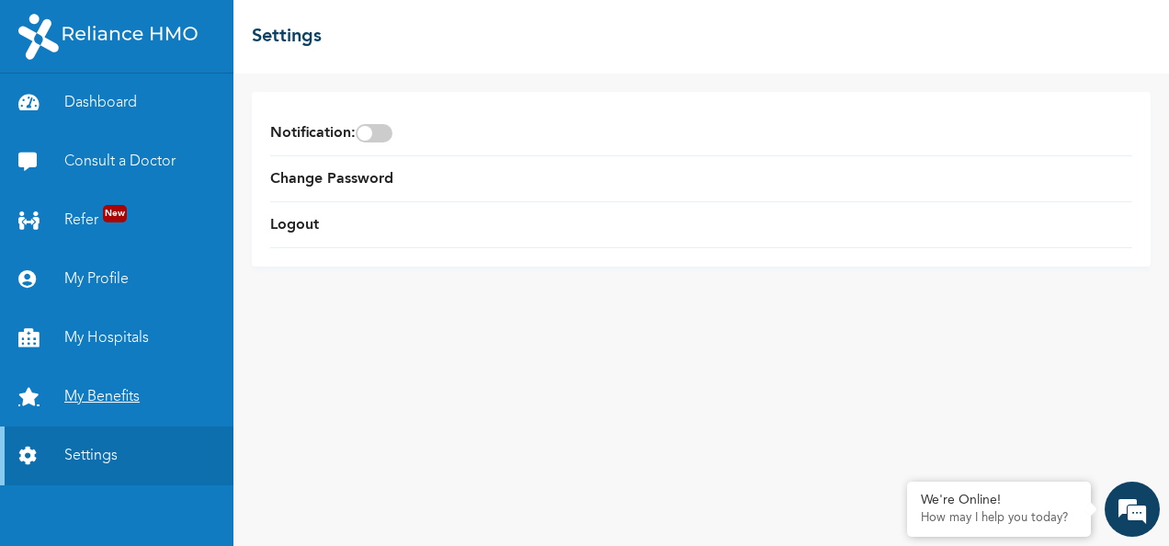
click at [96, 399] on link "My Benefits" at bounding box center [116, 397] width 233 height 59
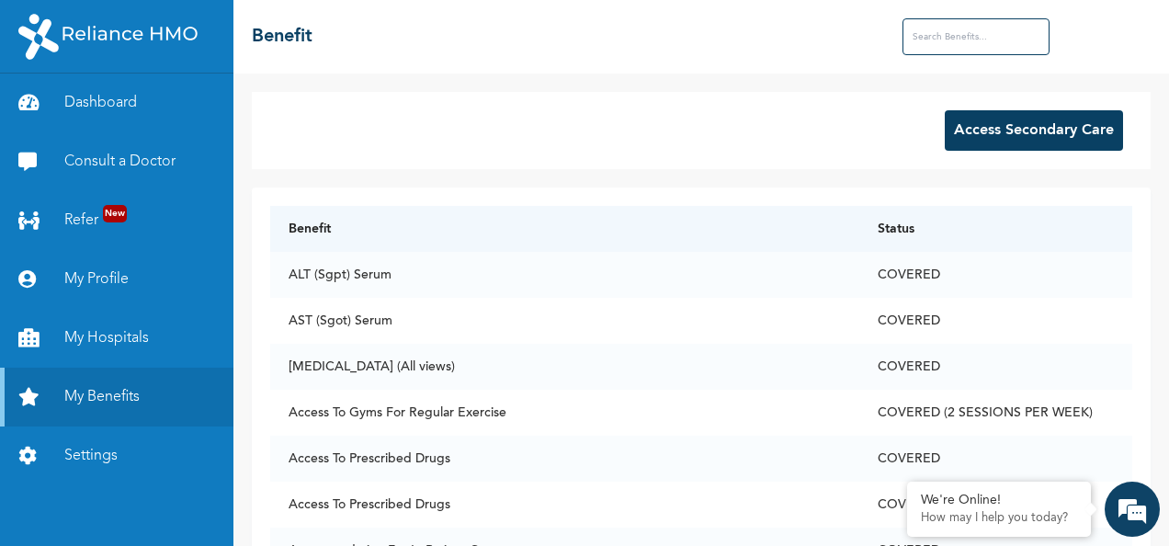
click at [944, 32] on input "text" at bounding box center [975, 36] width 147 height 37
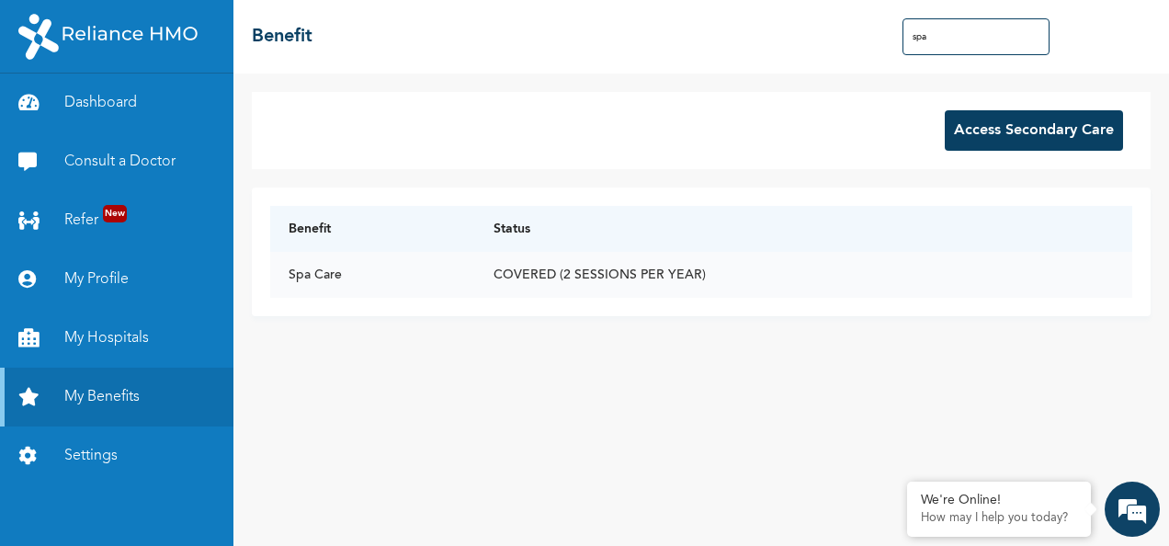
type input "spa"
click at [706, 276] on td "COVERED (2 SESSIONS PER YEAR)" at bounding box center [803, 275] width 657 height 46
click at [944, 314] on div "Benefit Status Spa Care COVERED (2 SESSIONS PER YEAR)" at bounding box center [701, 251] width 899 height 129
click at [301, 277] on td "Spa Care" at bounding box center [372, 275] width 204 height 46
click at [526, 268] on td "COVERED (2 SESSIONS PER YEAR)" at bounding box center [803, 275] width 657 height 46
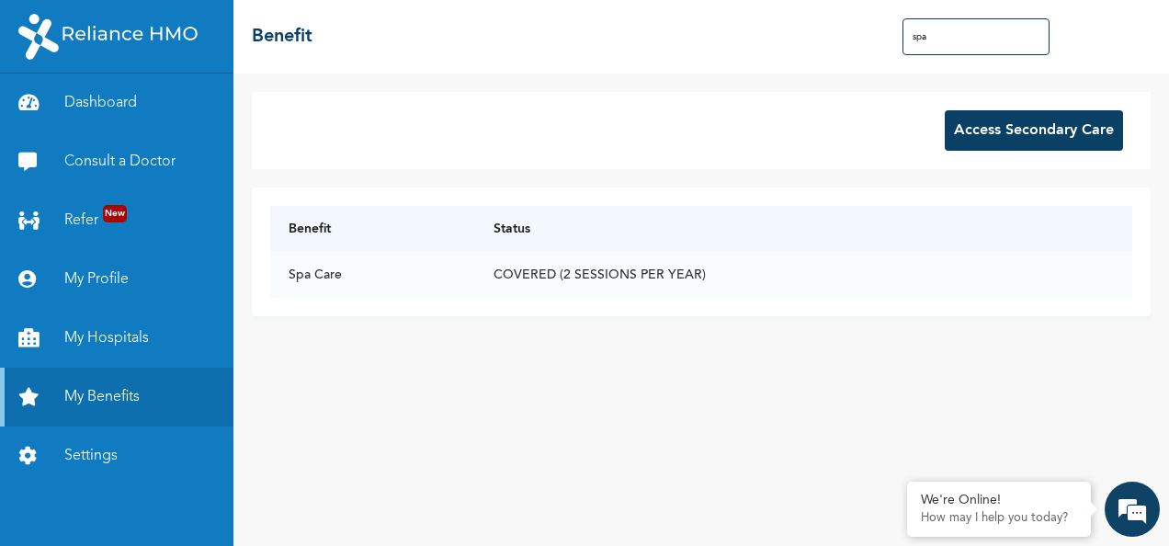
click at [944, 121] on button "Access Secondary Care" at bounding box center [1034, 130] width 178 height 40
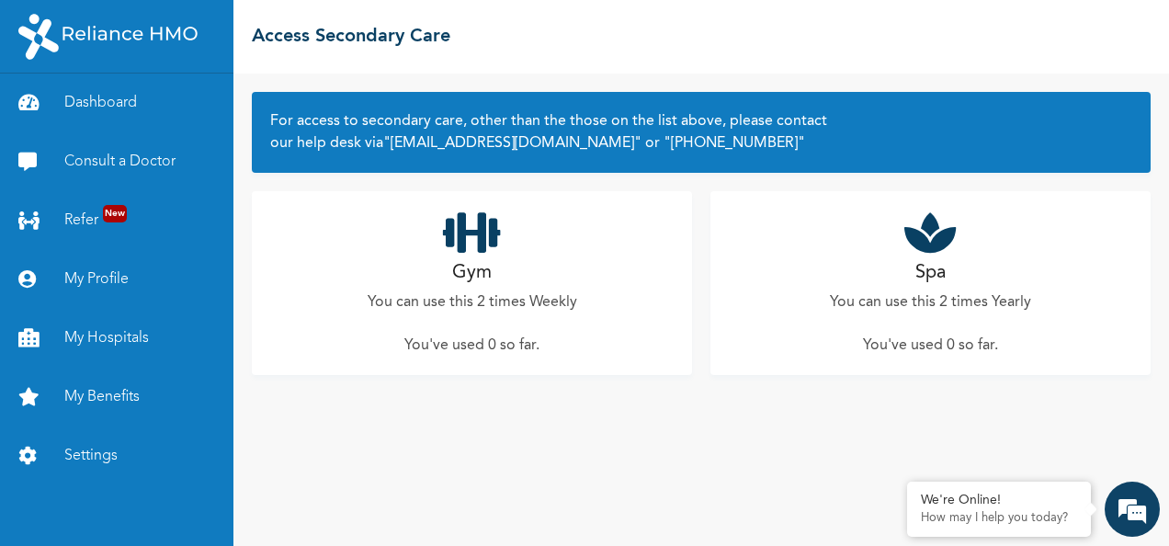
click at [887, 275] on div "Spa You can use this 2 times Yearly You've used 0 so far ." at bounding box center [930, 283] width 440 height 184
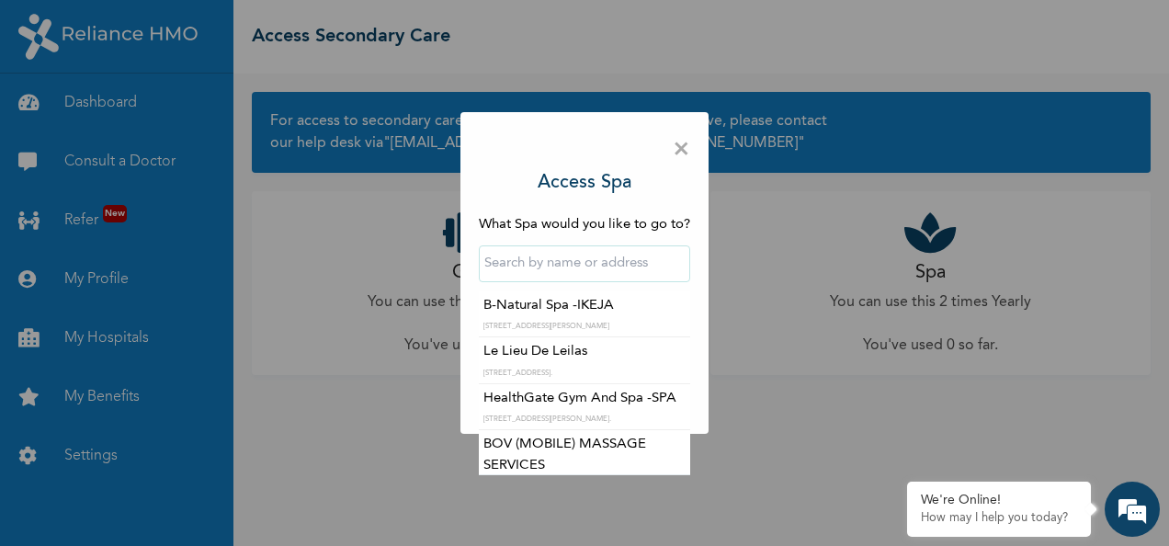
click at [571, 259] on input "text" at bounding box center [584, 263] width 211 height 37
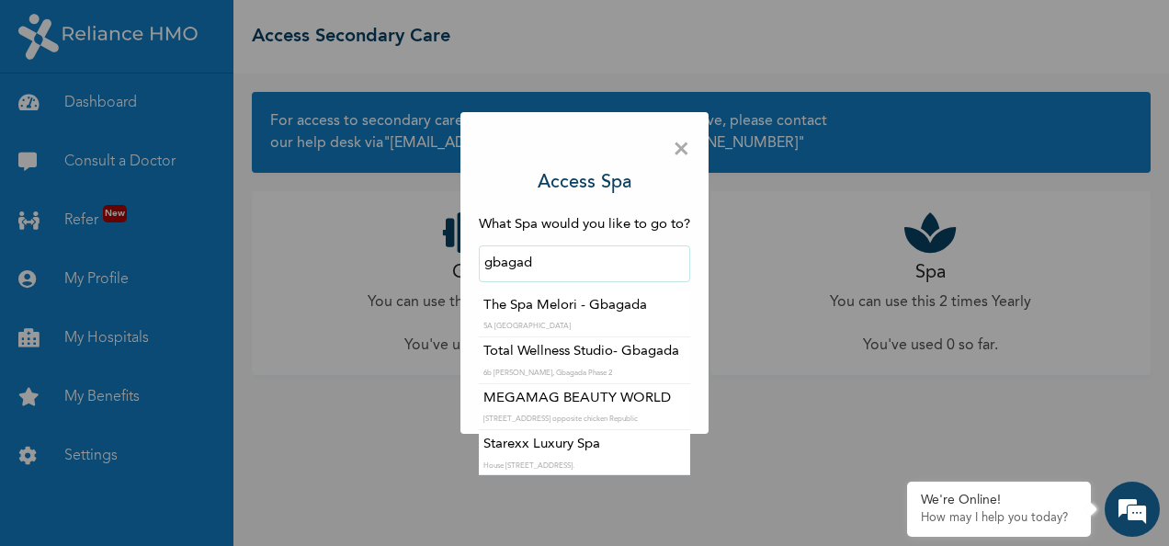
scroll to position [33, 0]
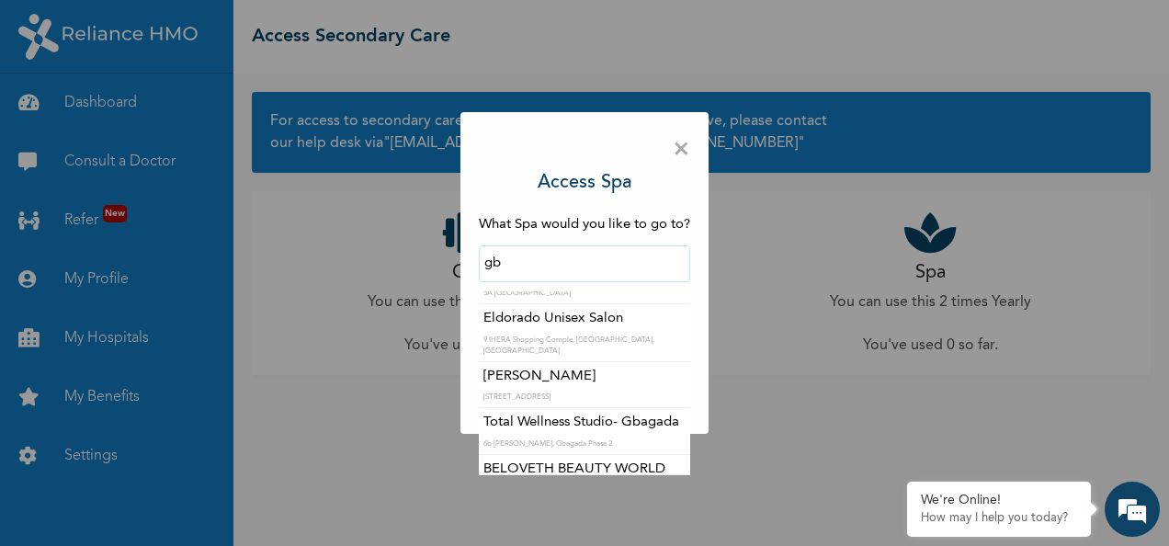
type input "g"
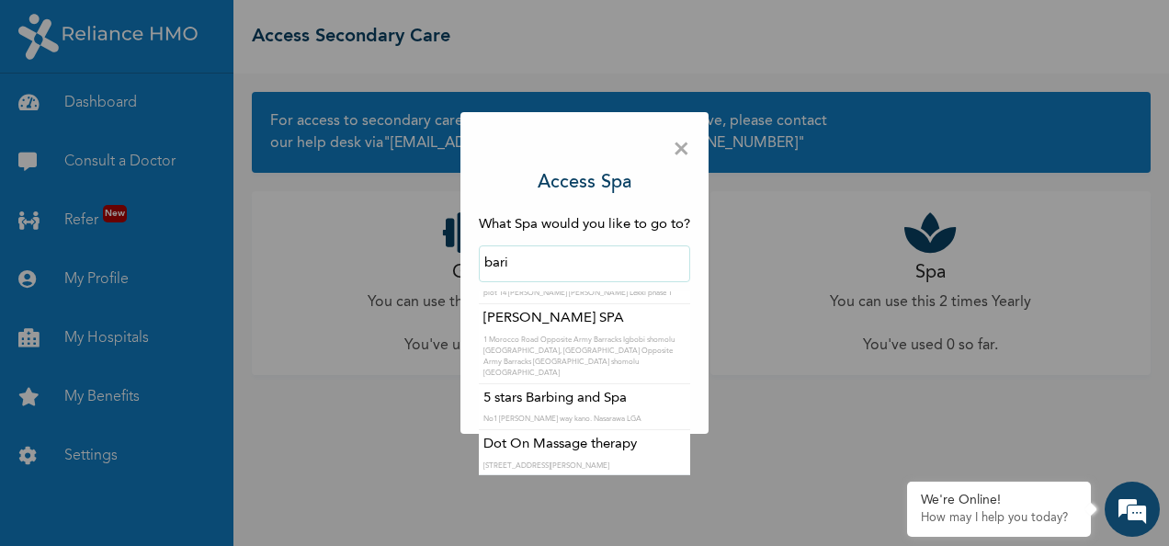
scroll to position [0, 0]
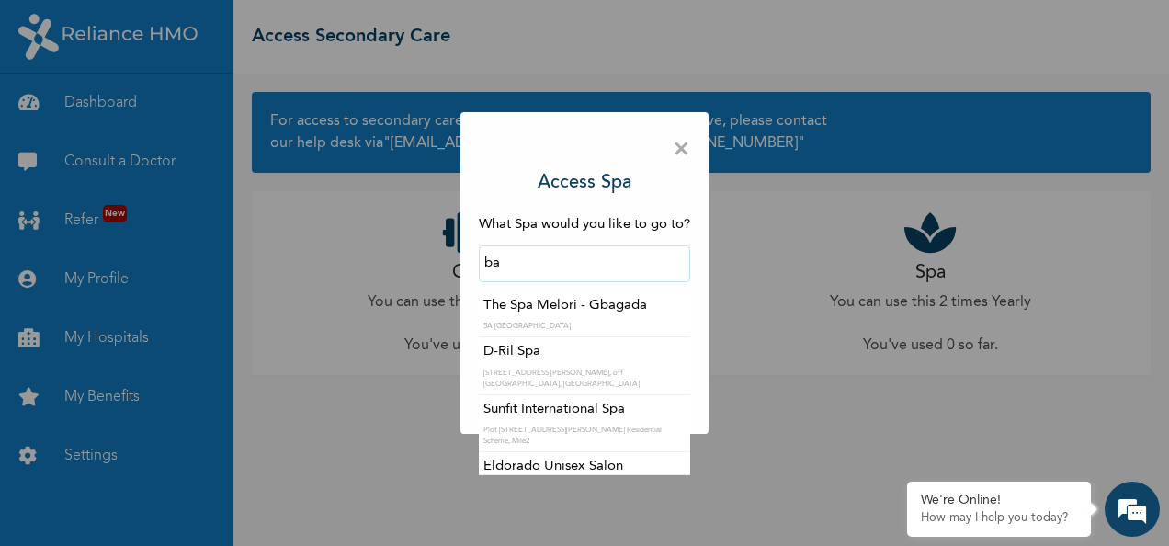
type input "b"
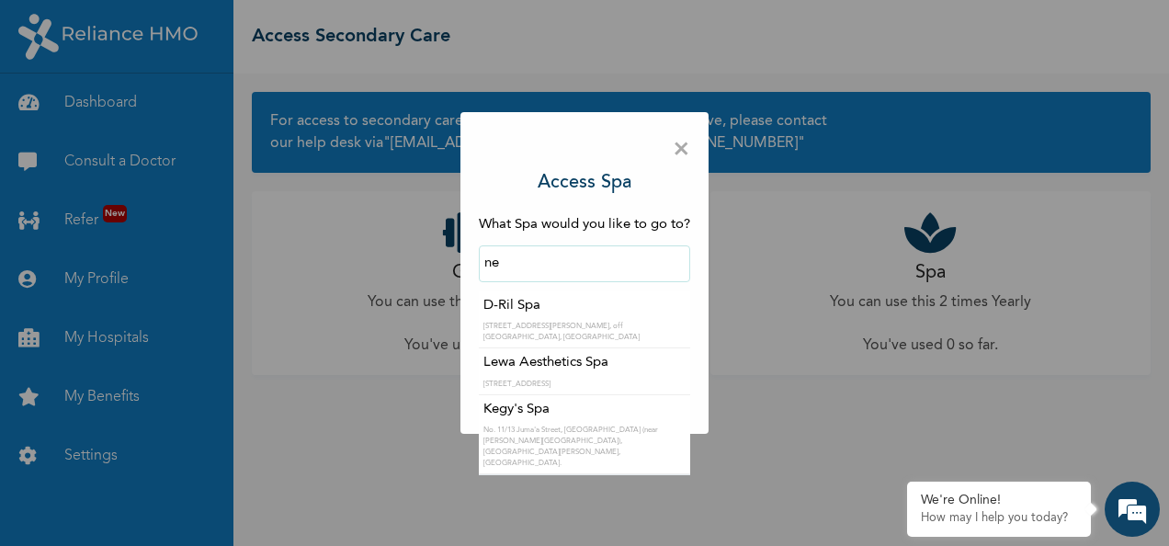
type input "n"
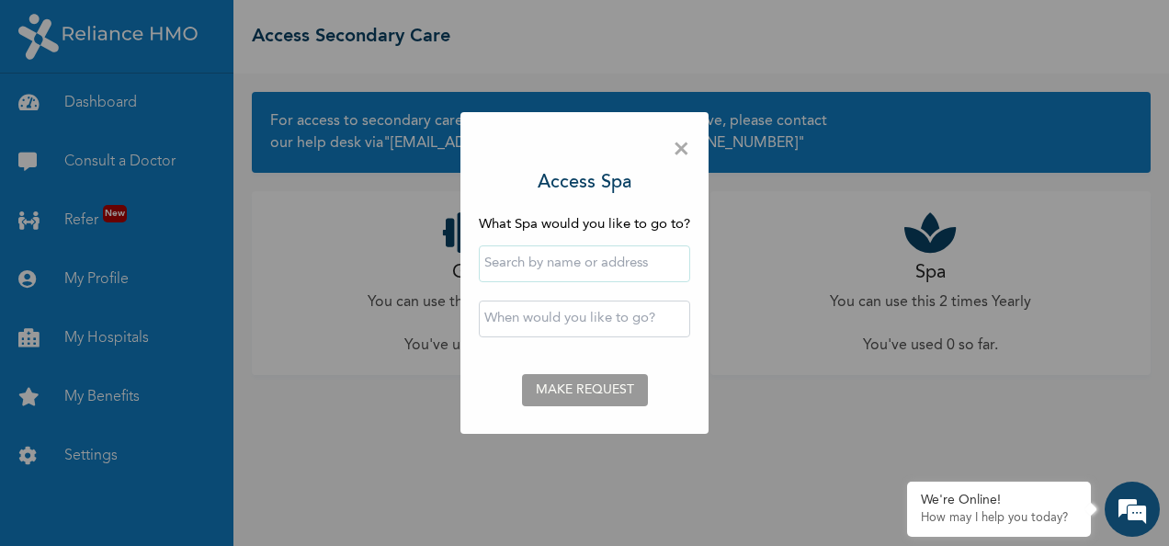
click at [690, 144] on span "×" at bounding box center [681, 150] width 17 height 39
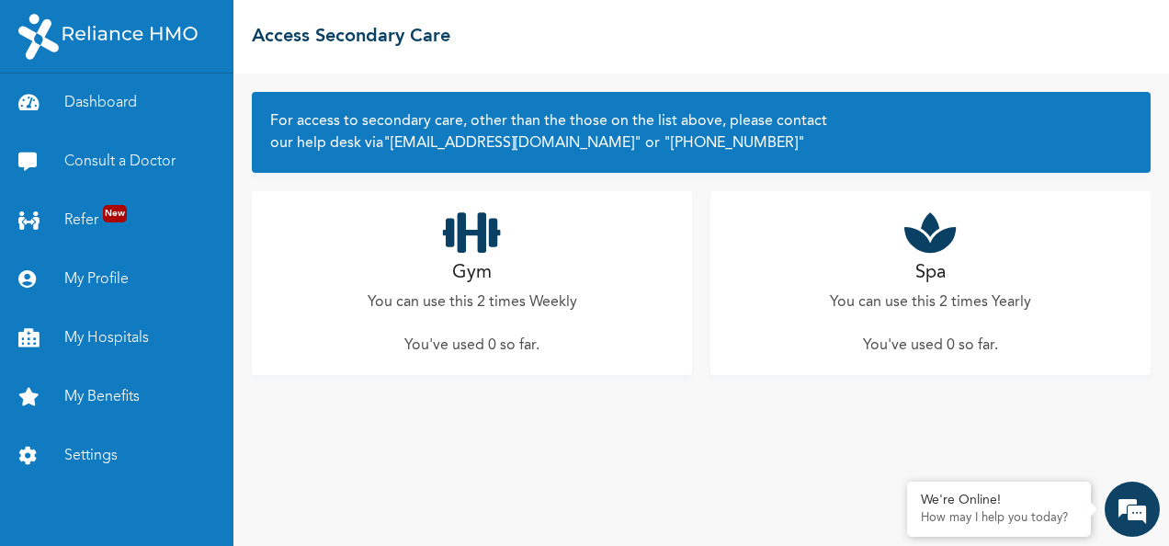
click at [498, 279] on div "Gym You can use this 2 times Weekly You've used 0 so far ." at bounding box center [472, 283] width 440 height 184
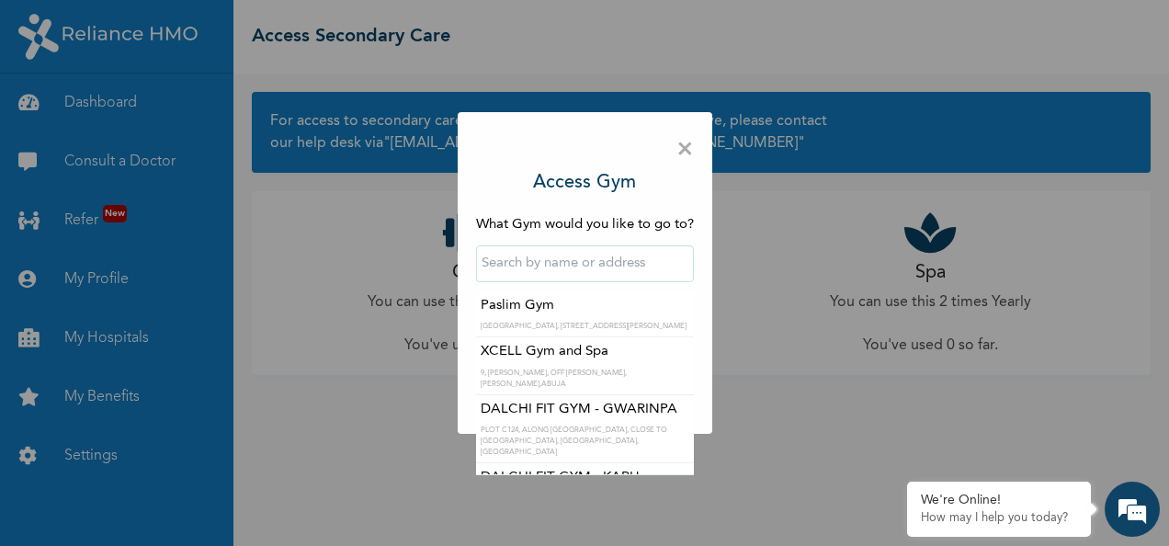
click at [541, 267] on input "text" at bounding box center [585, 263] width 218 height 37
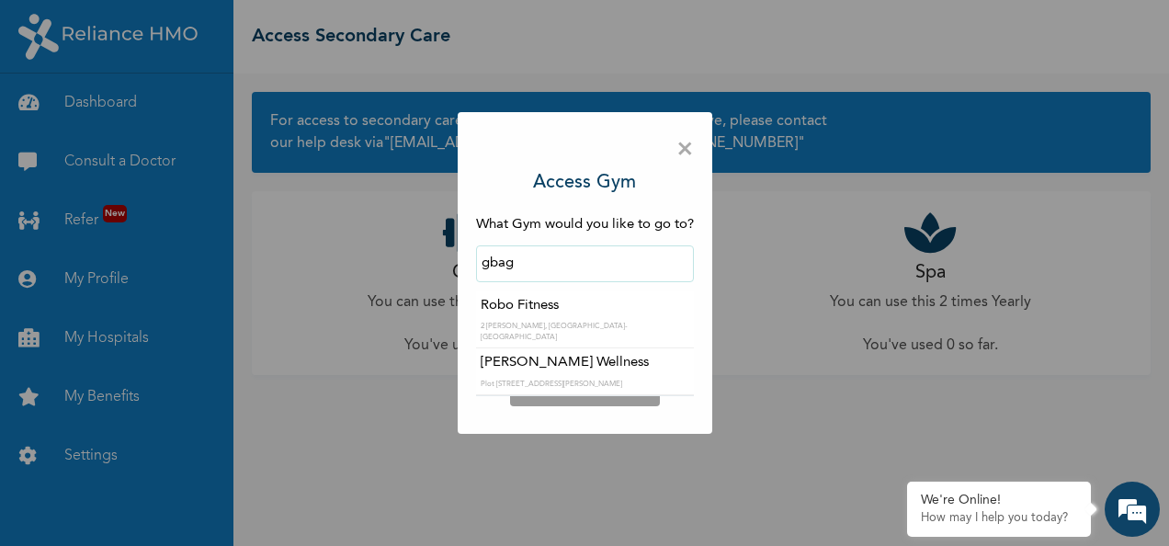
type input "gbag"
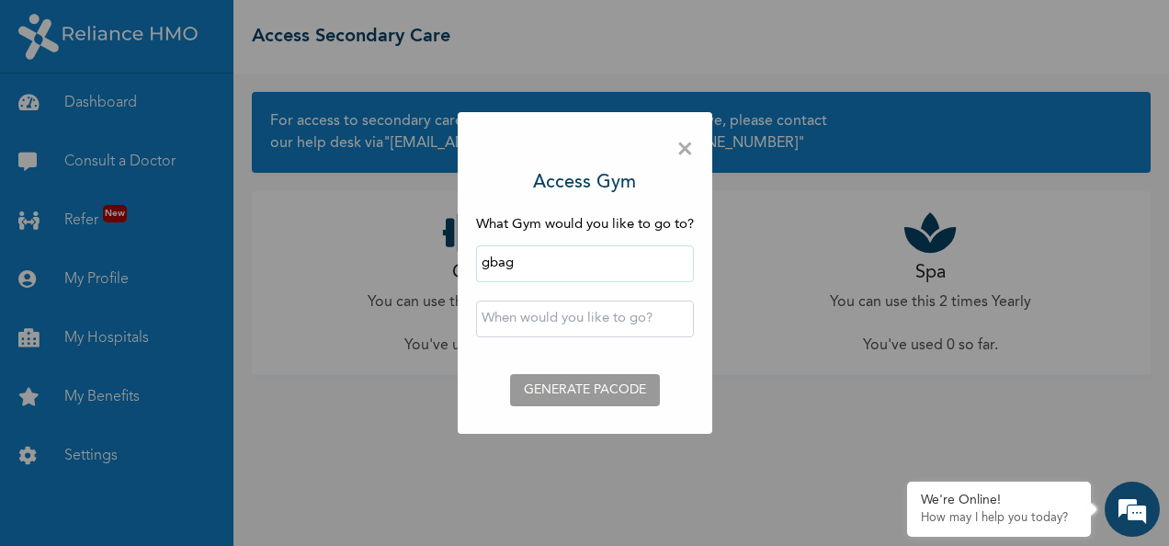
click at [682, 155] on span "×" at bounding box center [684, 150] width 17 height 39
